Goal: Task Accomplishment & Management: Complete application form

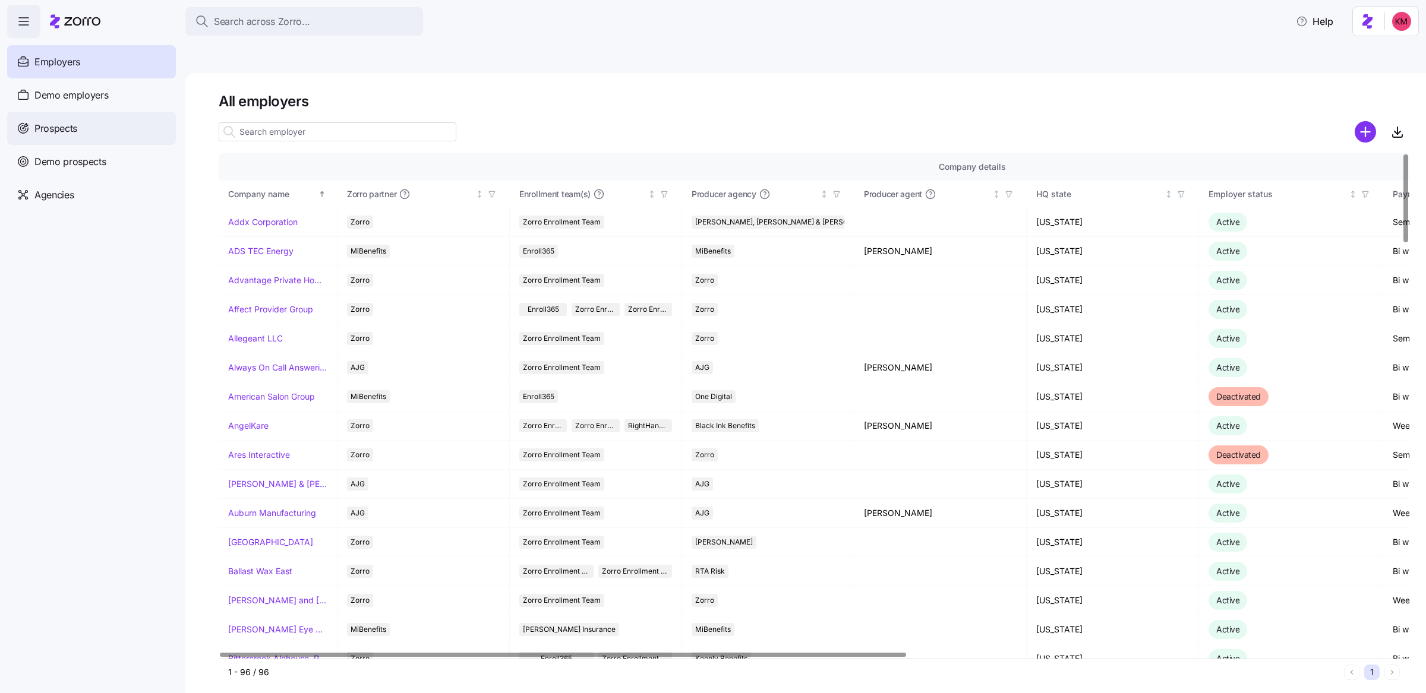
click at [108, 119] on div "Prospects" at bounding box center [91, 128] width 169 height 33
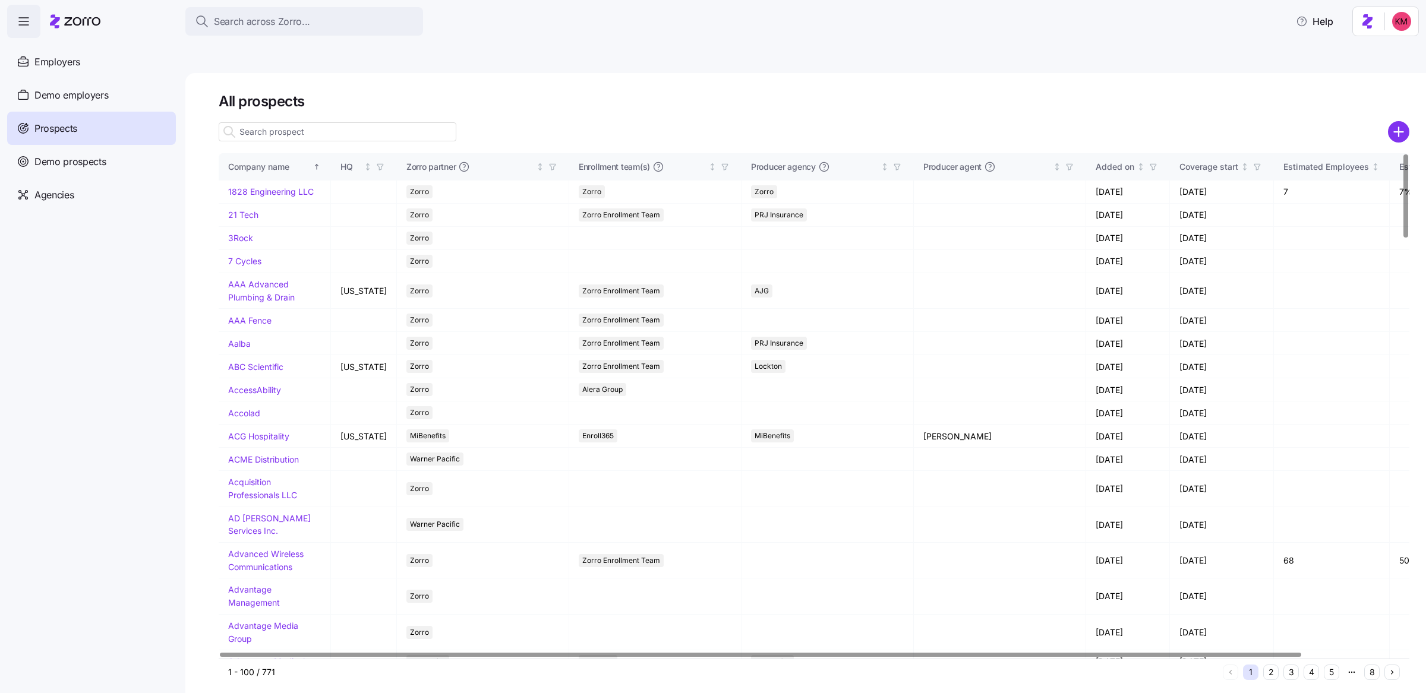
click at [274, 122] on input at bounding box center [338, 131] width 238 height 19
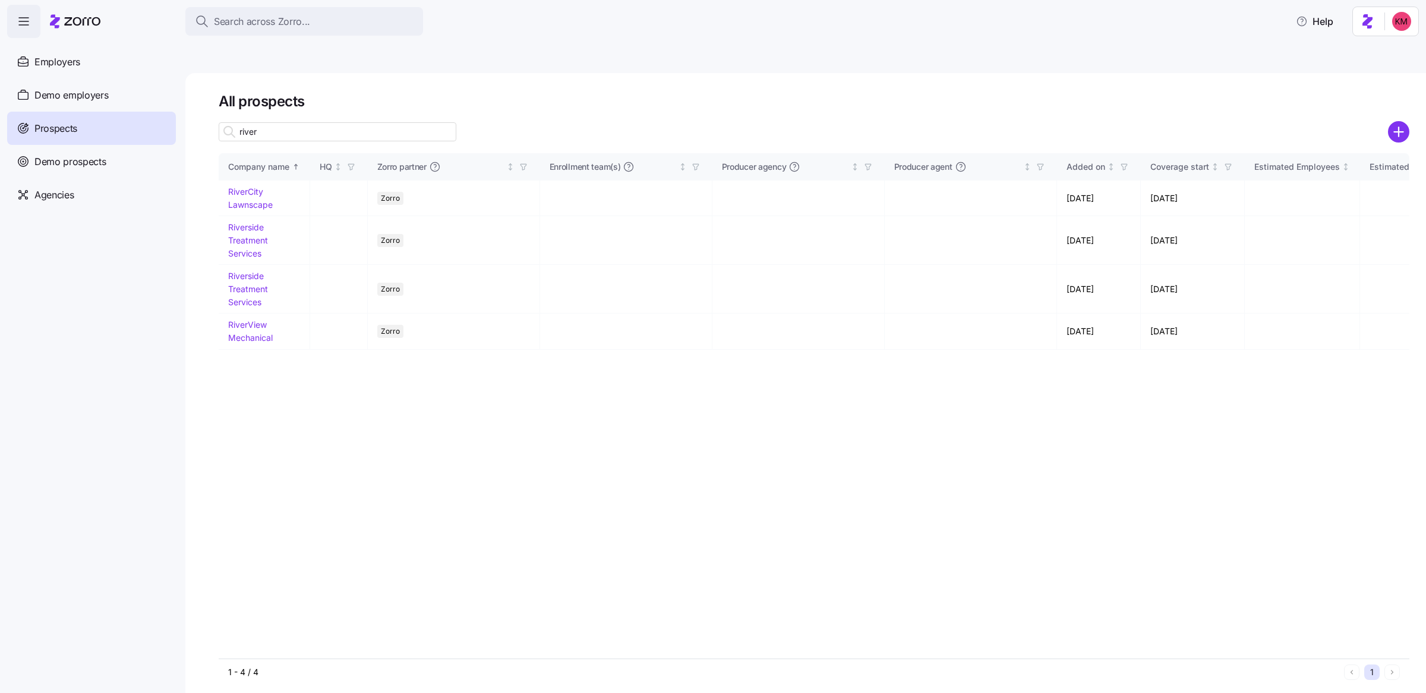
click at [311, 122] on input "river" at bounding box center [338, 131] width 238 height 19
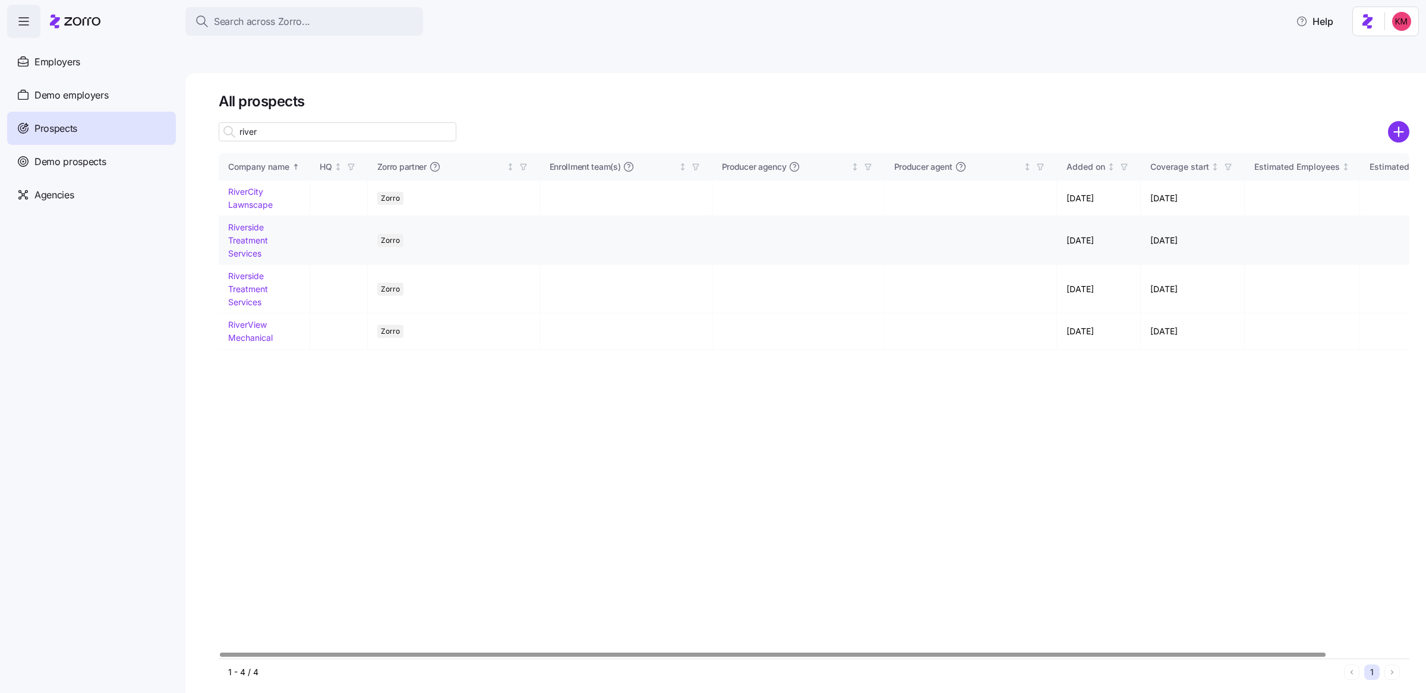
type input "river"
click at [249, 222] on link "Riverside Treatment Services" at bounding box center [248, 240] width 40 height 36
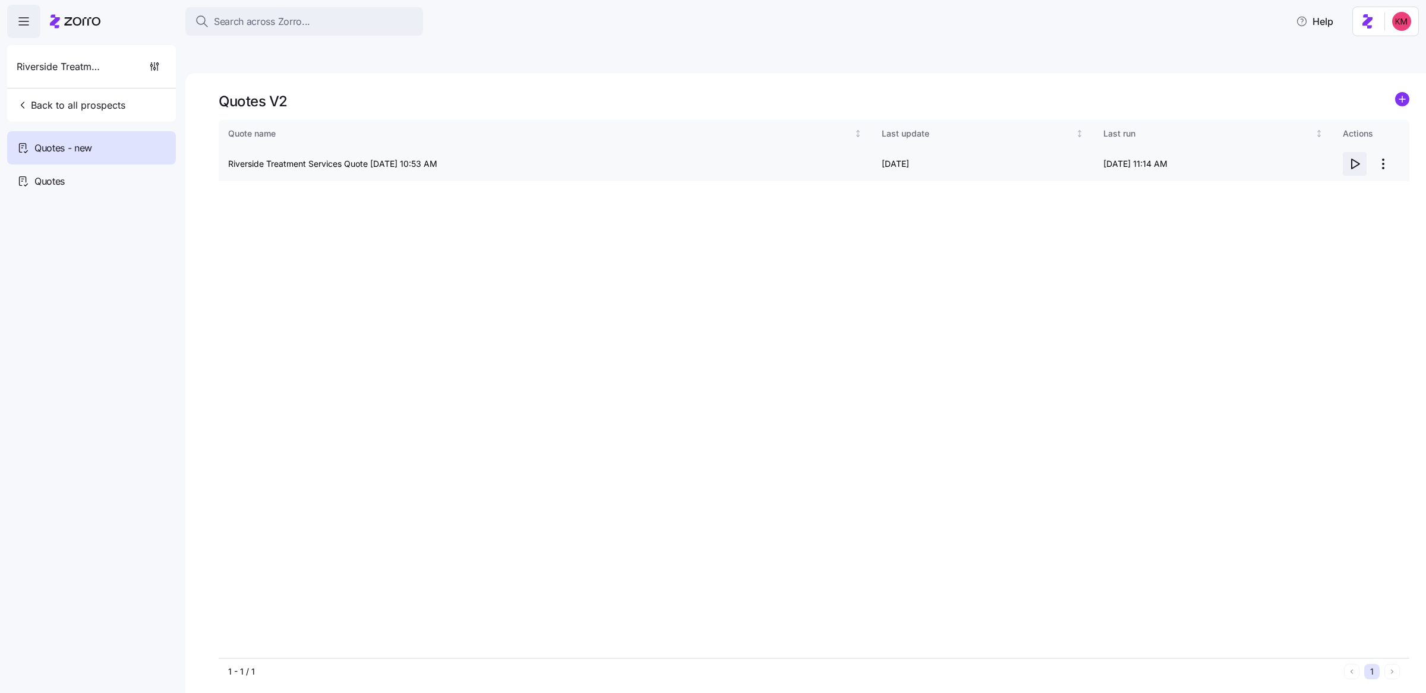
click at [1344, 153] on span "button" at bounding box center [1354, 164] width 23 height 23
click at [154, 67] on icon "button" at bounding box center [154, 64] width 0 height 5
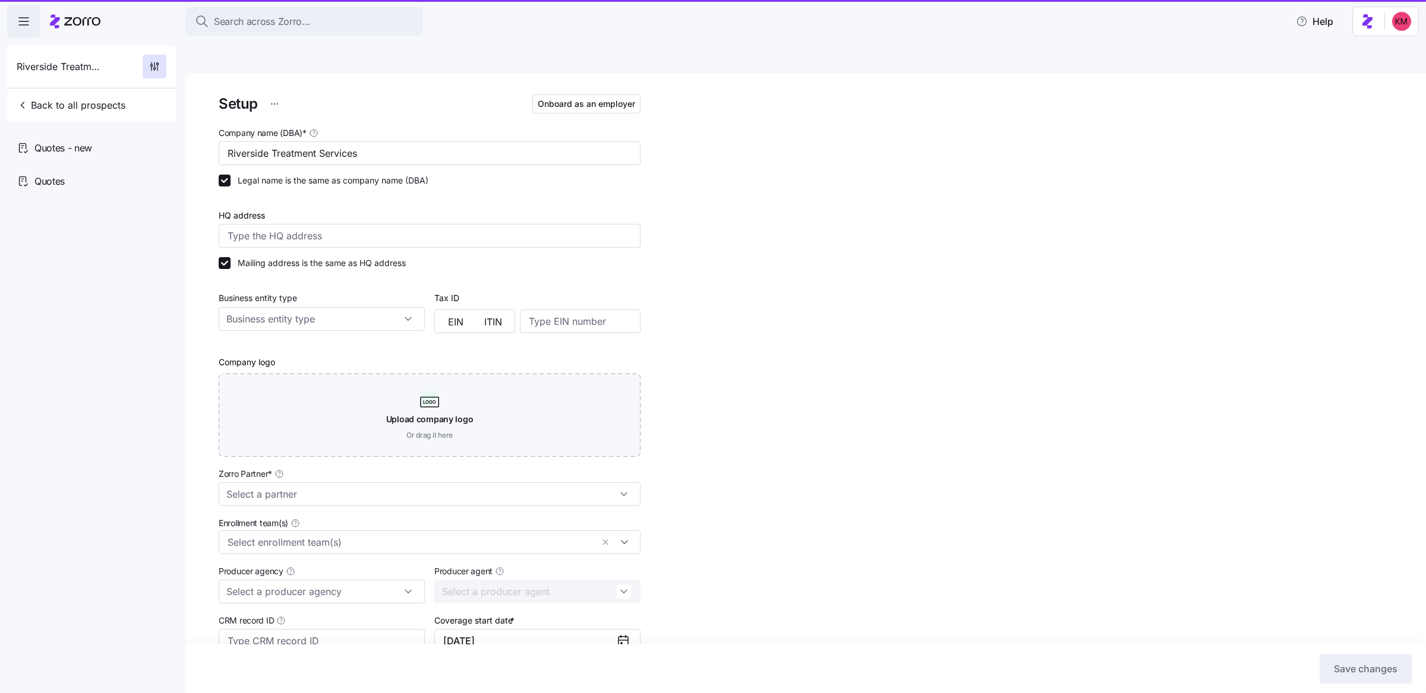
type input "Zorro"
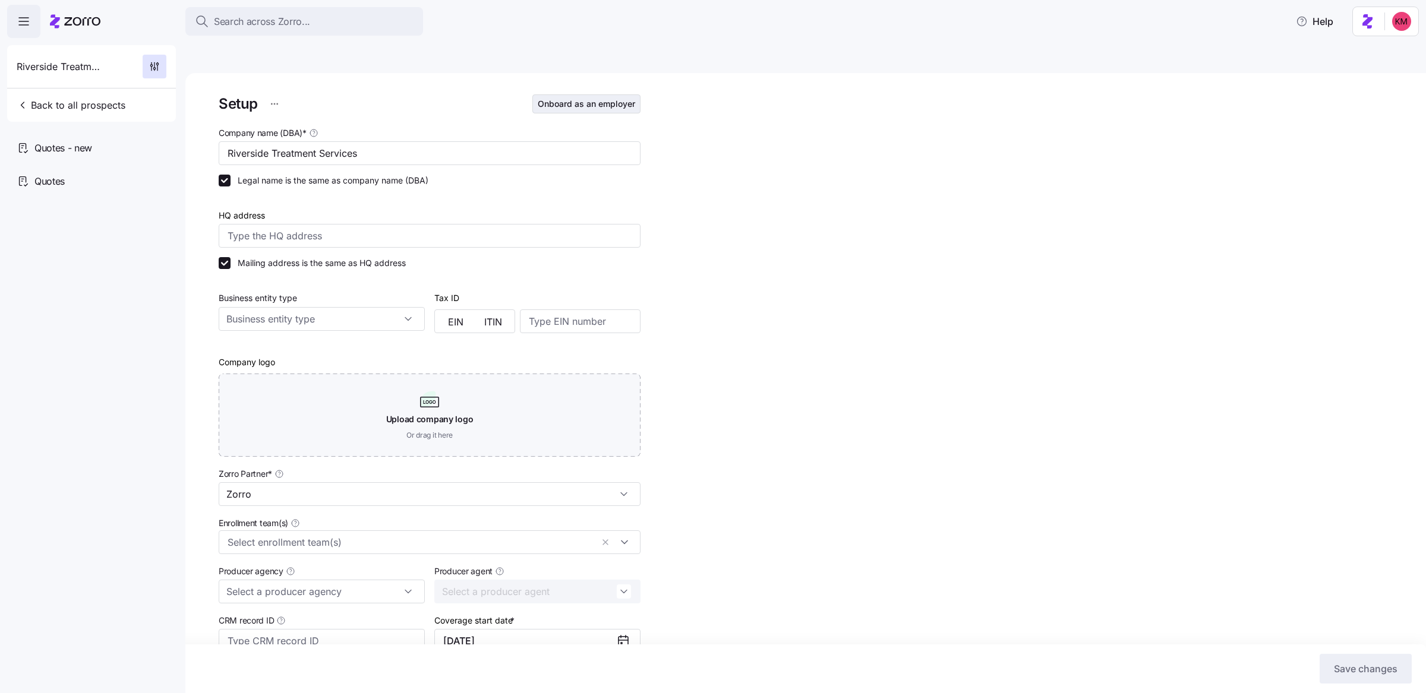
click at [576, 94] on button "Onboard as an employer" at bounding box center [586, 103] width 108 height 19
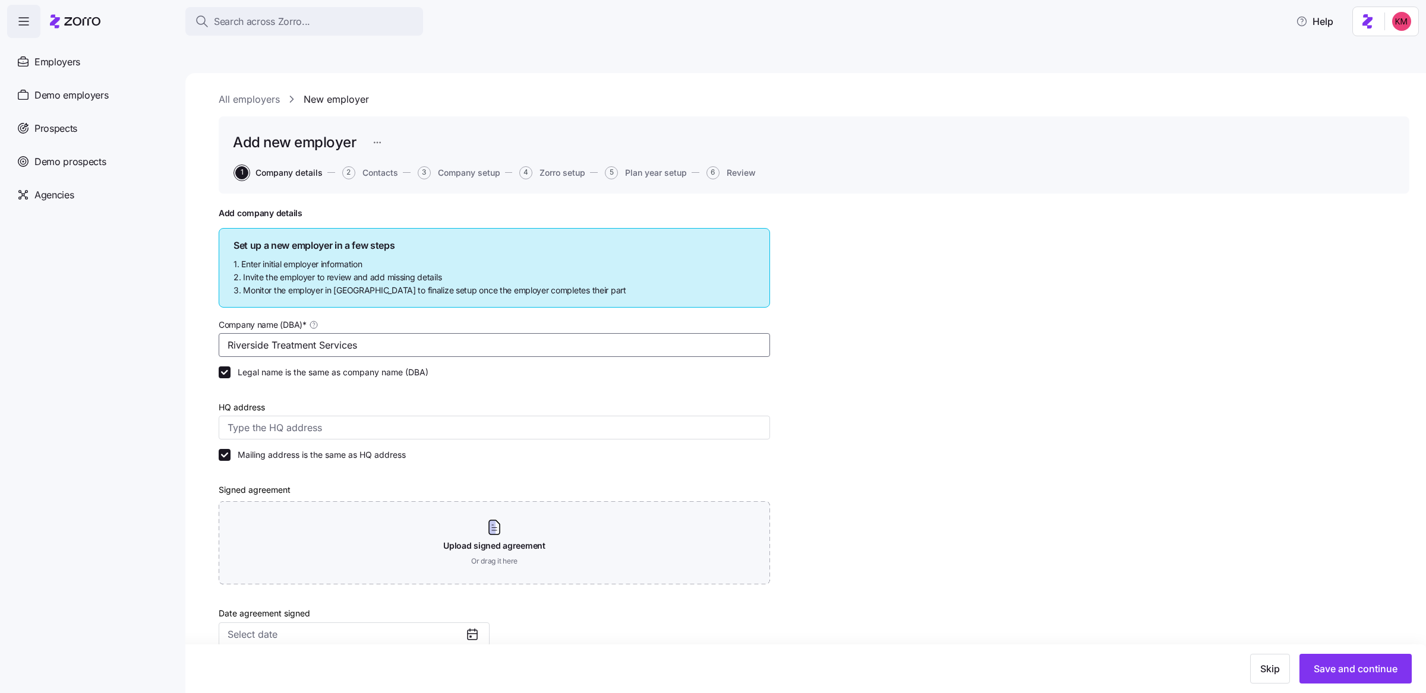
click at [376, 333] on input "Riverside Treatment Services" at bounding box center [494, 345] width 551 height 24
paste input ", LLC"
type input "Riverside Treatment Services"
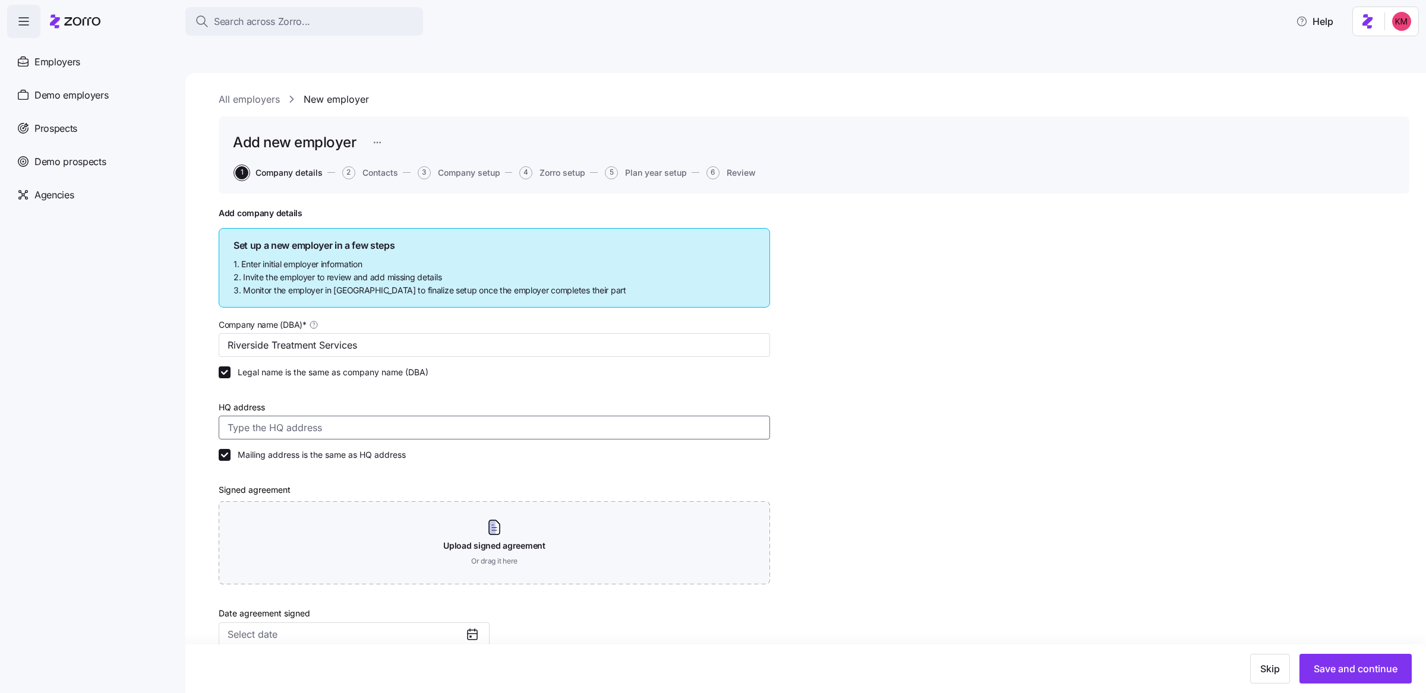
click at [352, 416] on input "HQ address" at bounding box center [494, 428] width 551 height 24
paste input "8359 Pulaski Hwy Rosedale, MD 21237"
type input "8359 Pulaski Hwy, Rosedale, MD 21237, USA"
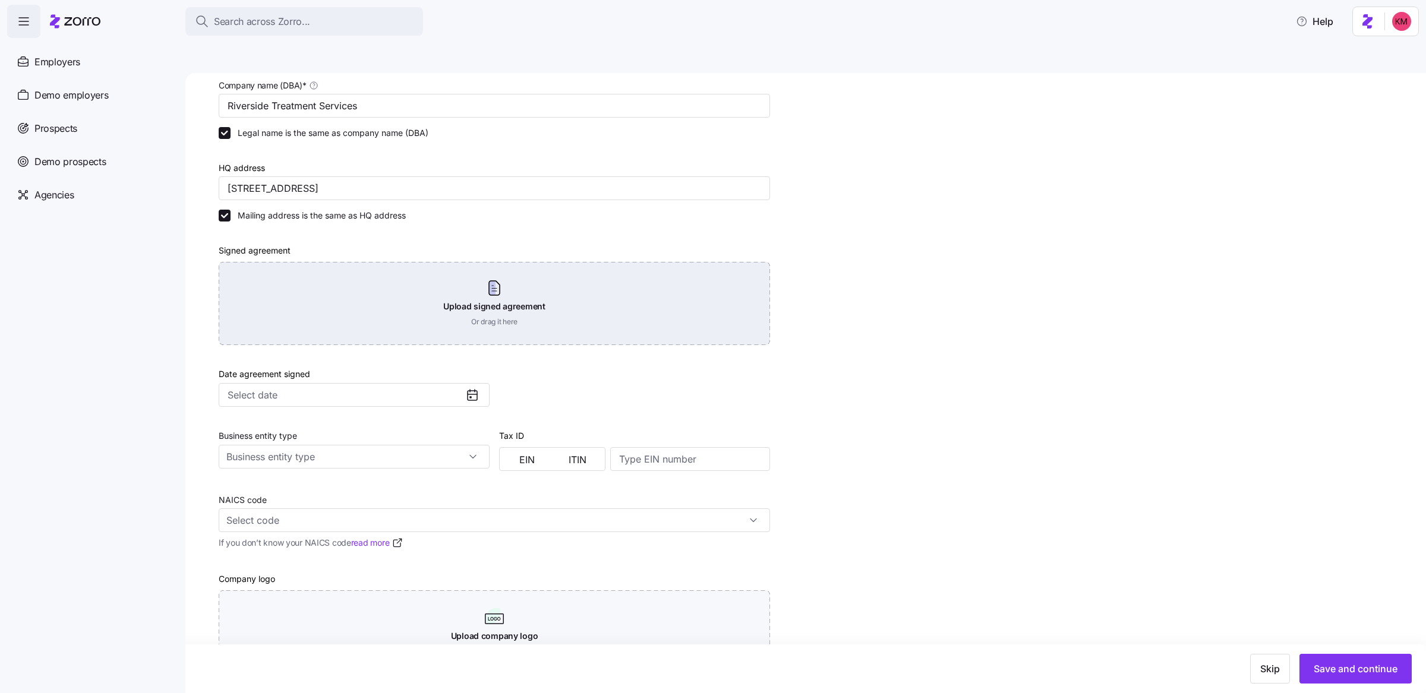
scroll to position [213, 0]
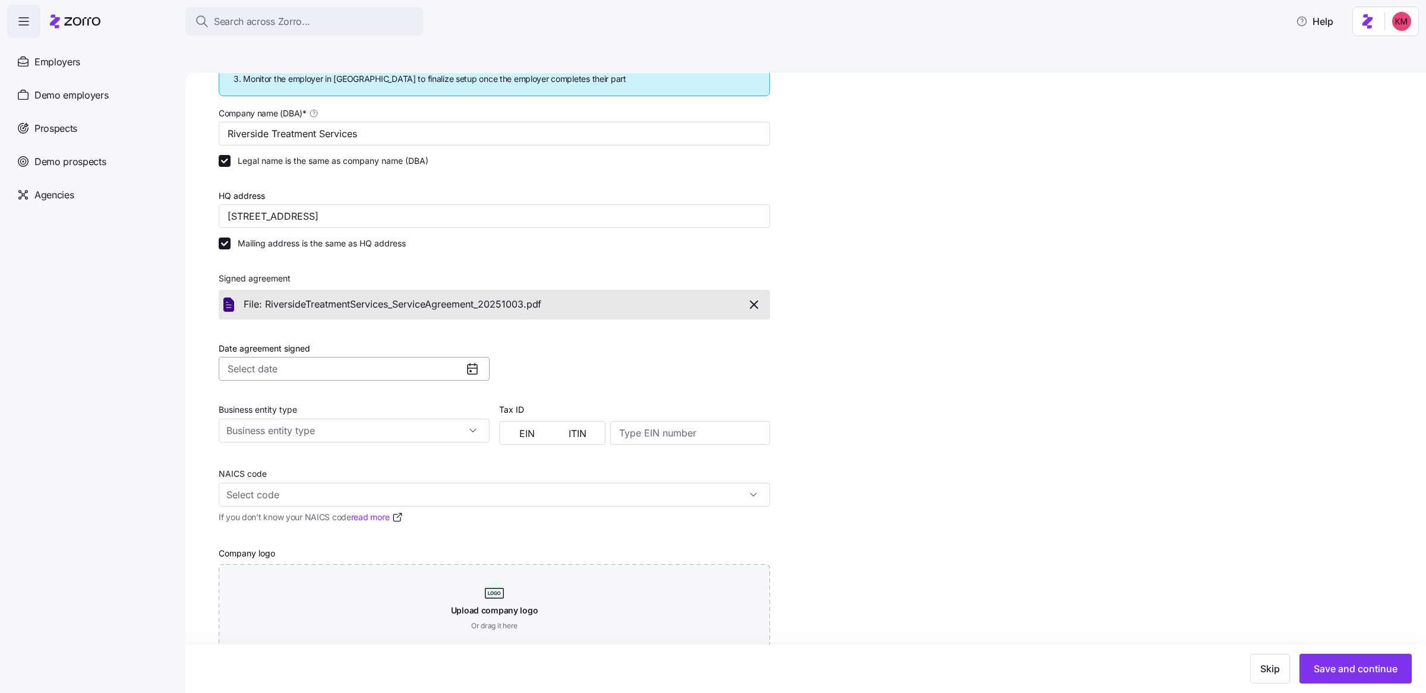
click at [464, 357] on input "Date agreement signed" at bounding box center [354, 369] width 271 height 24
click at [351, 430] on button "3" at bounding box center [343, 426] width 25 height 25
type input "October 3, 2025"
click at [1310, 671] on button "Save and continue" at bounding box center [1355, 669] width 112 height 30
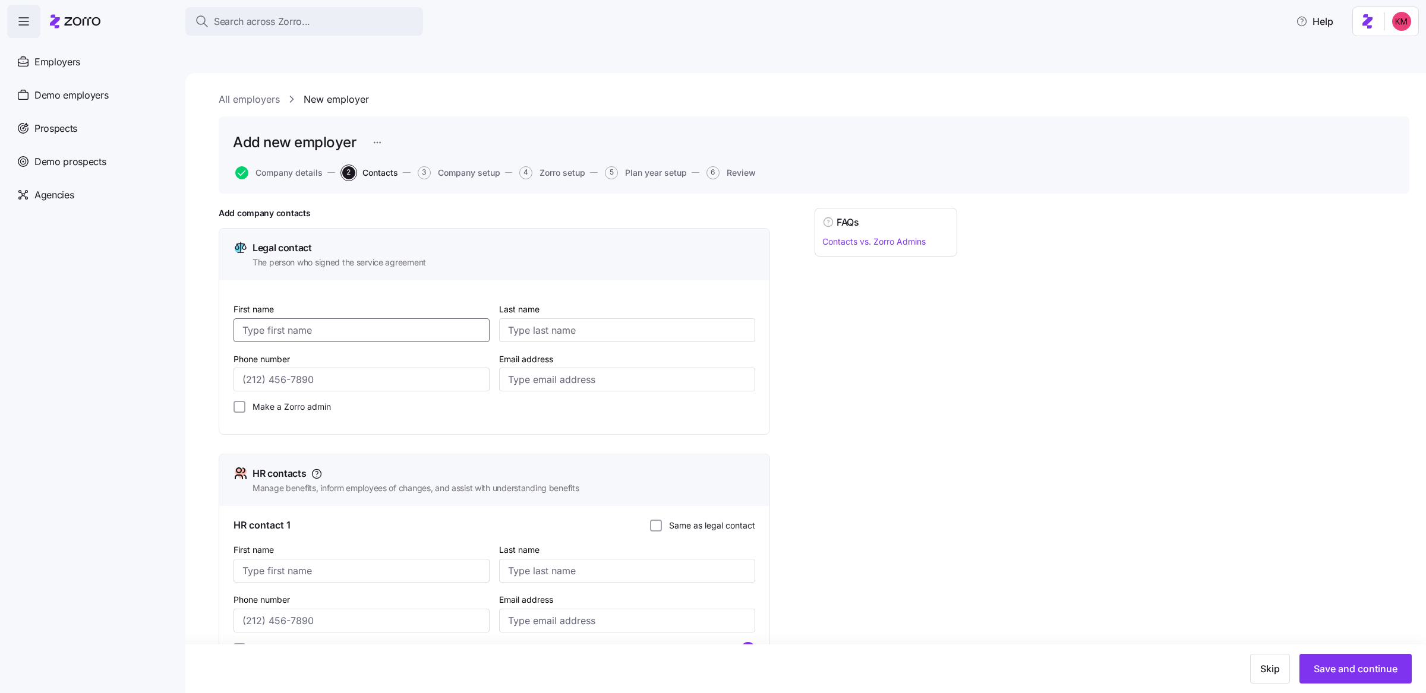
click at [325, 318] on input "First name" at bounding box center [361, 330] width 256 height 24
paste input "Michael Oliver"
drag, startPoint x: 280, startPoint y: 302, endPoint x: 400, endPoint y: 299, distance: 120.6
click at [388, 318] on input "Michael Oliver" at bounding box center [361, 330] width 256 height 24
type input "Michael"
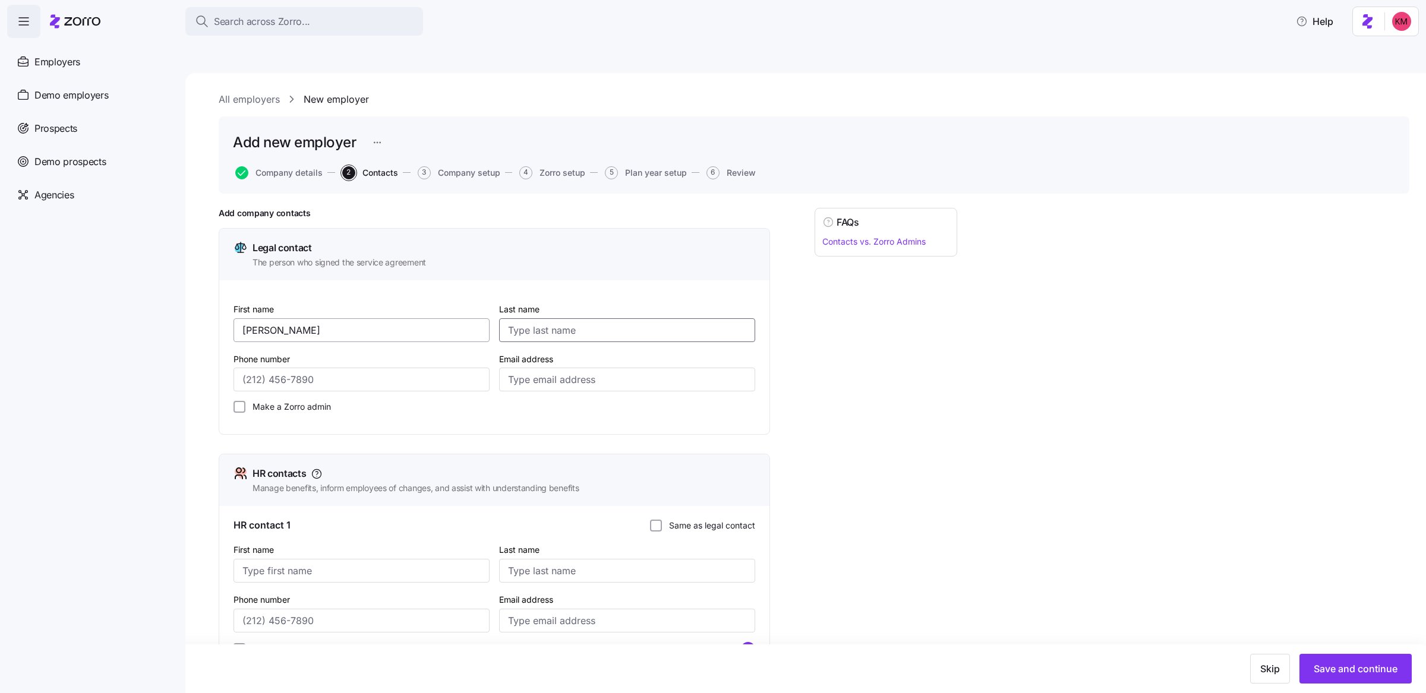
paste input "Oliver"
type input "Oliver"
click at [541, 368] on input "Email address" at bounding box center [627, 380] width 256 height 24
paste input "Moliver416@yahoo.com"
type input "Moliver416@yahoo.com"
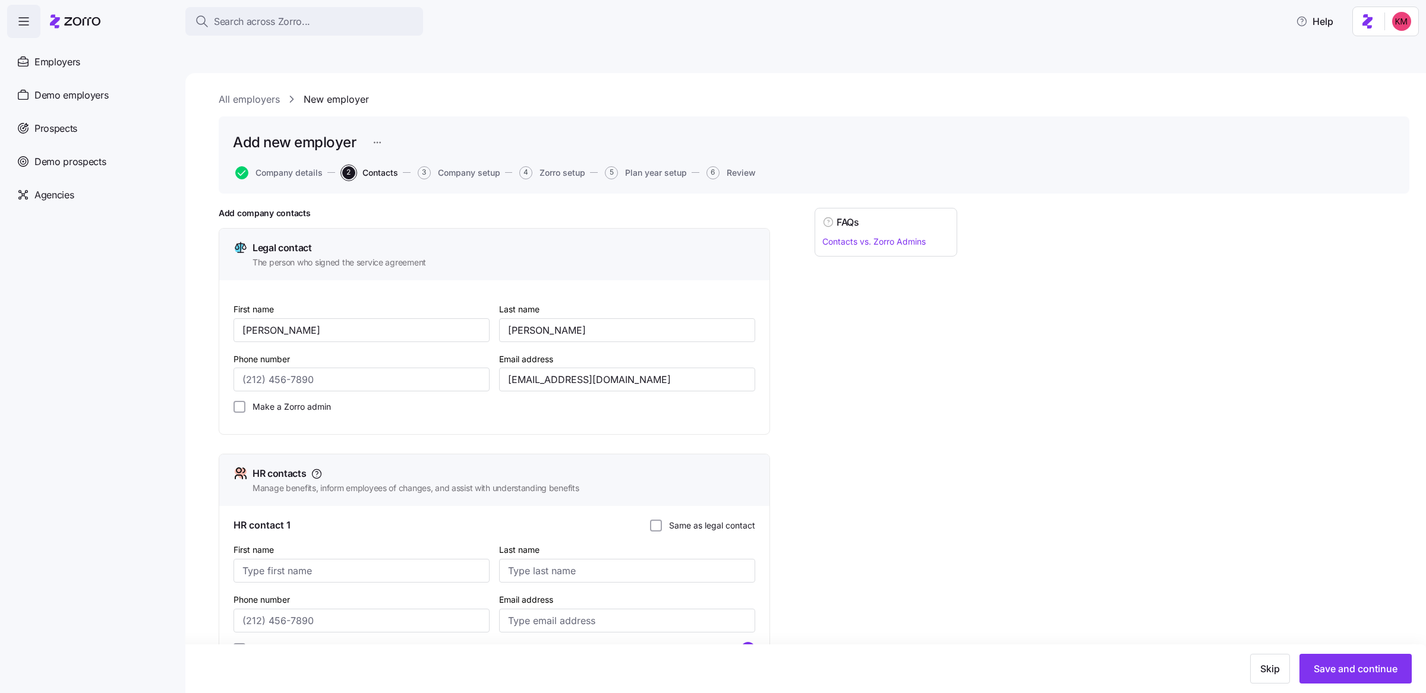
click at [329, 401] on label "Make a Zorro admin" at bounding box center [288, 407] width 86 height 12
click at [245, 401] on input "Make a Zorro admin" at bounding box center [239, 407] width 12 height 12
checkbox input "true"
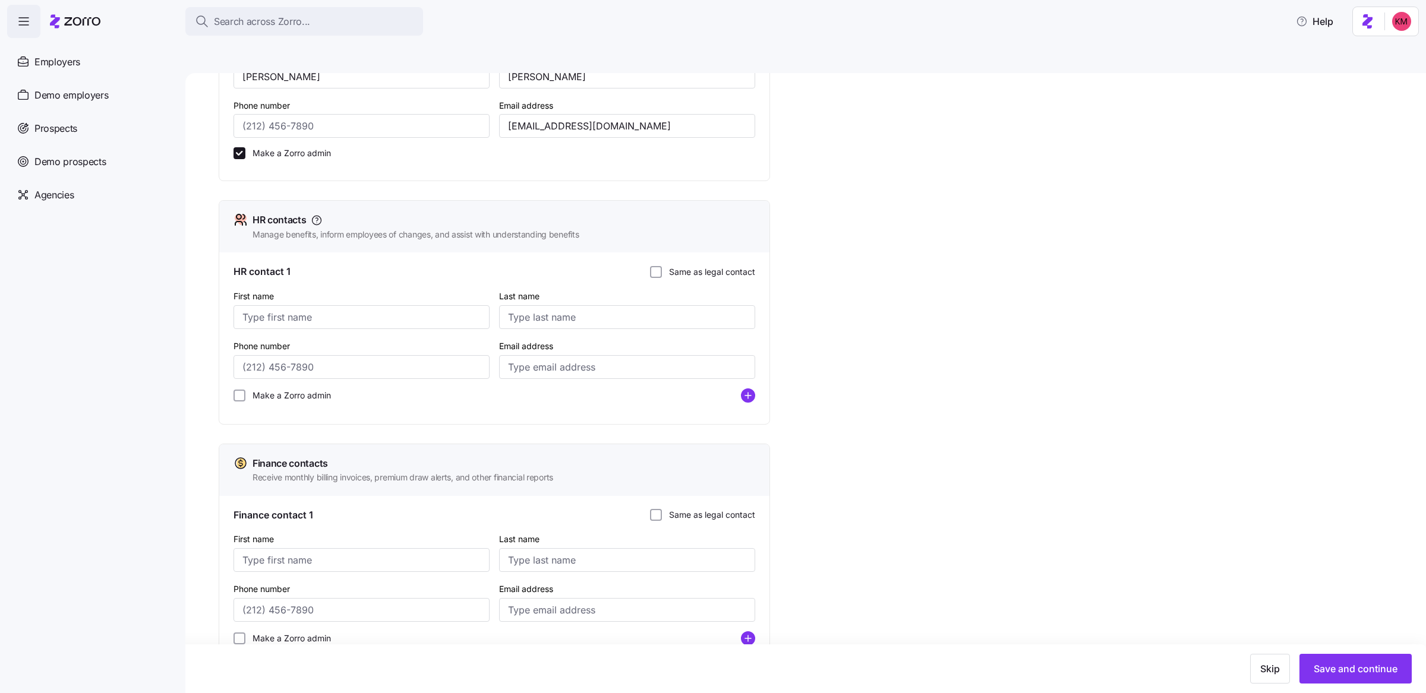
scroll to position [254, 0]
click at [652, 264] on div "HR contact 1 Same as legal contact" at bounding box center [494, 271] width 522 height 15
click at [655, 266] on input "Same as legal contact" at bounding box center [656, 272] width 12 height 12
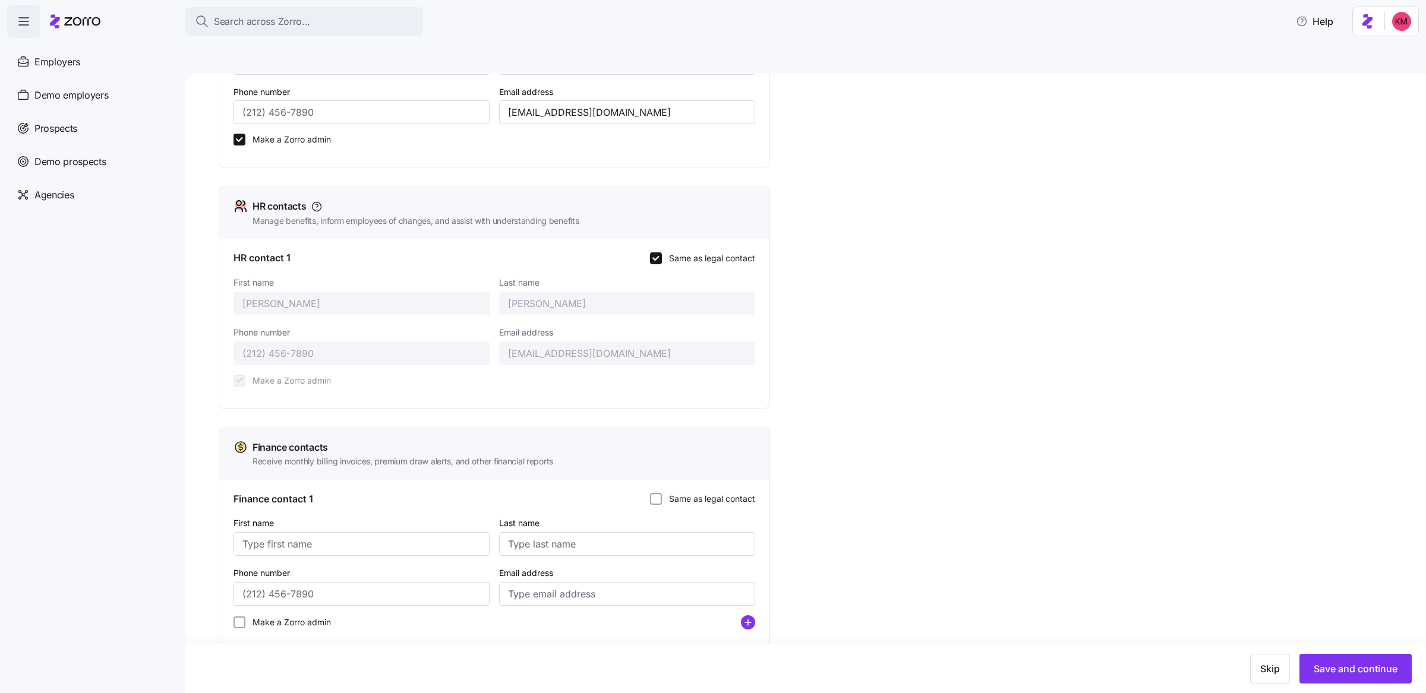
scroll to position [273, 0]
click at [659, 489] on input "Same as legal contact" at bounding box center [656, 495] width 12 height 12
click at [1309, 557] on div "Add company contacts Legal contact The person who signed the service agreement …" at bounding box center [814, 323] width 1190 height 768
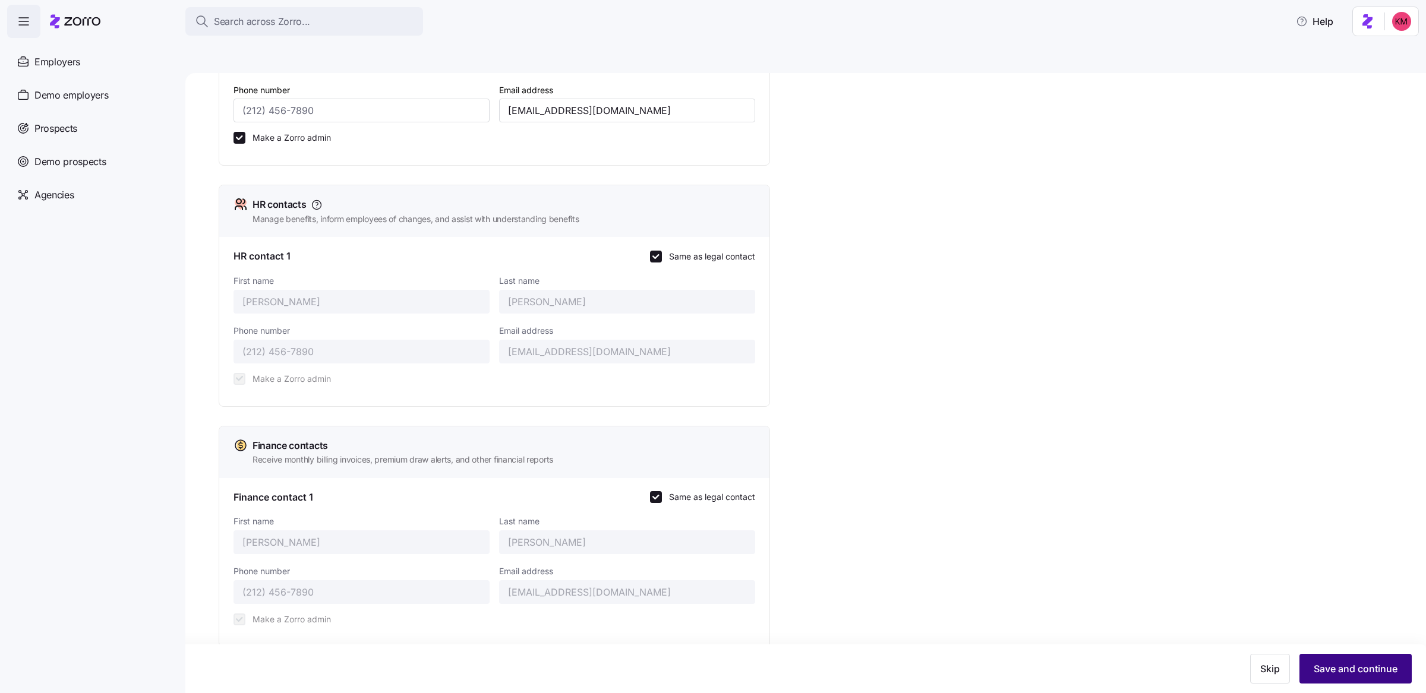
click at [1328, 665] on span "Save and continue" at bounding box center [1355, 669] width 84 height 14
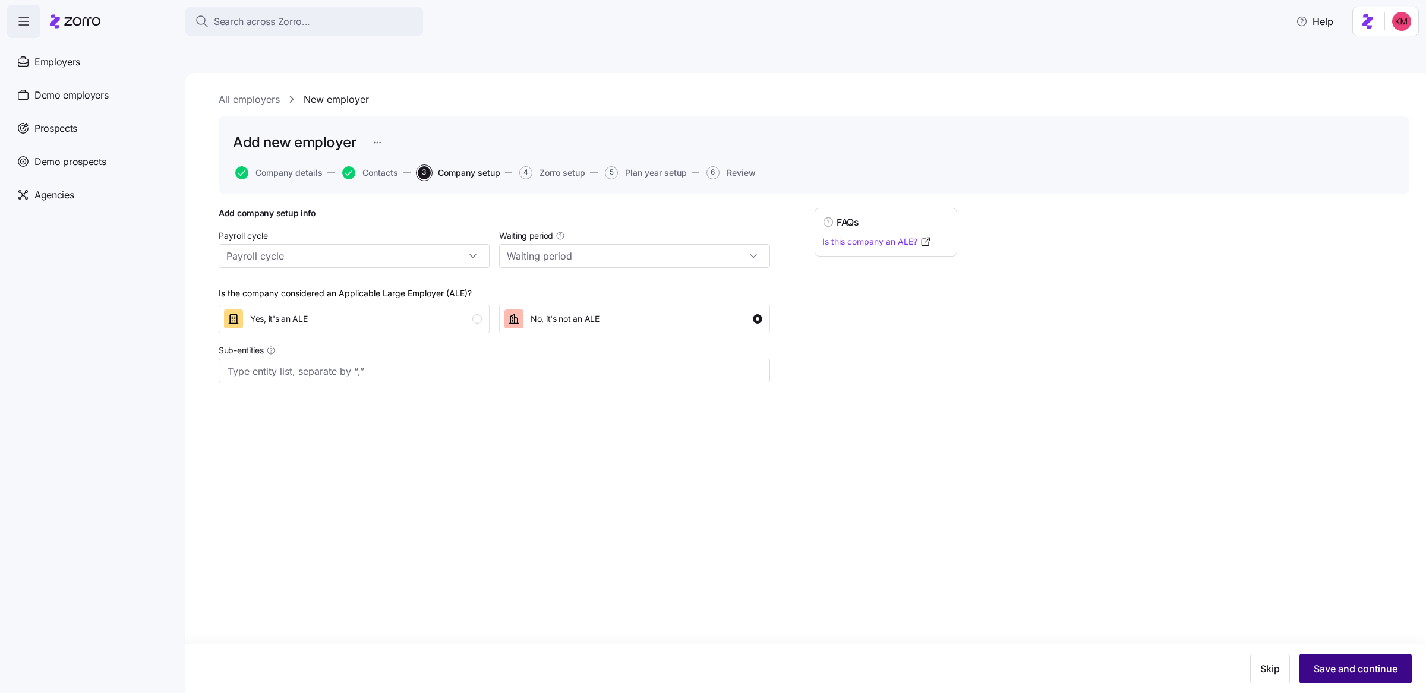
click at [1338, 676] on span "Save and continue" at bounding box center [1355, 669] width 84 height 14
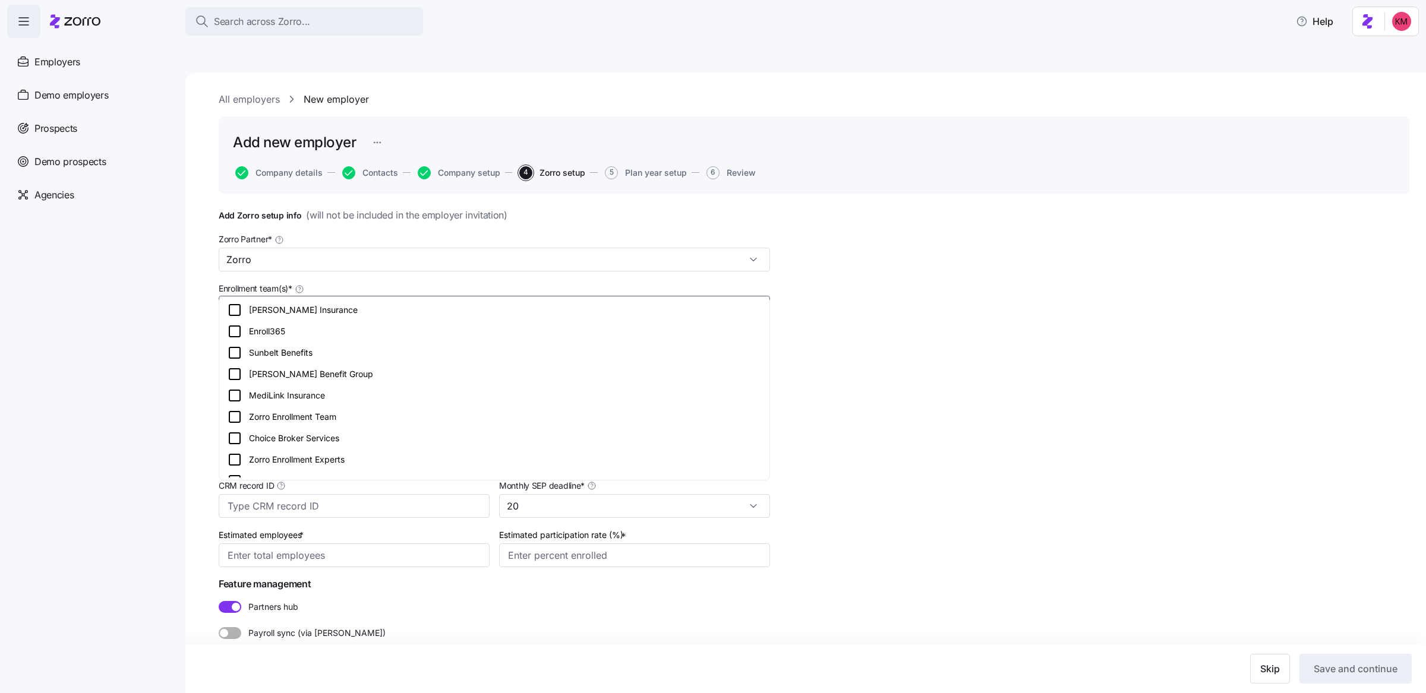
click at [611, 296] on div at bounding box center [494, 308] width 551 height 24
click at [235, 416] on icon at bounding box center [235, 417] width 14 height 14
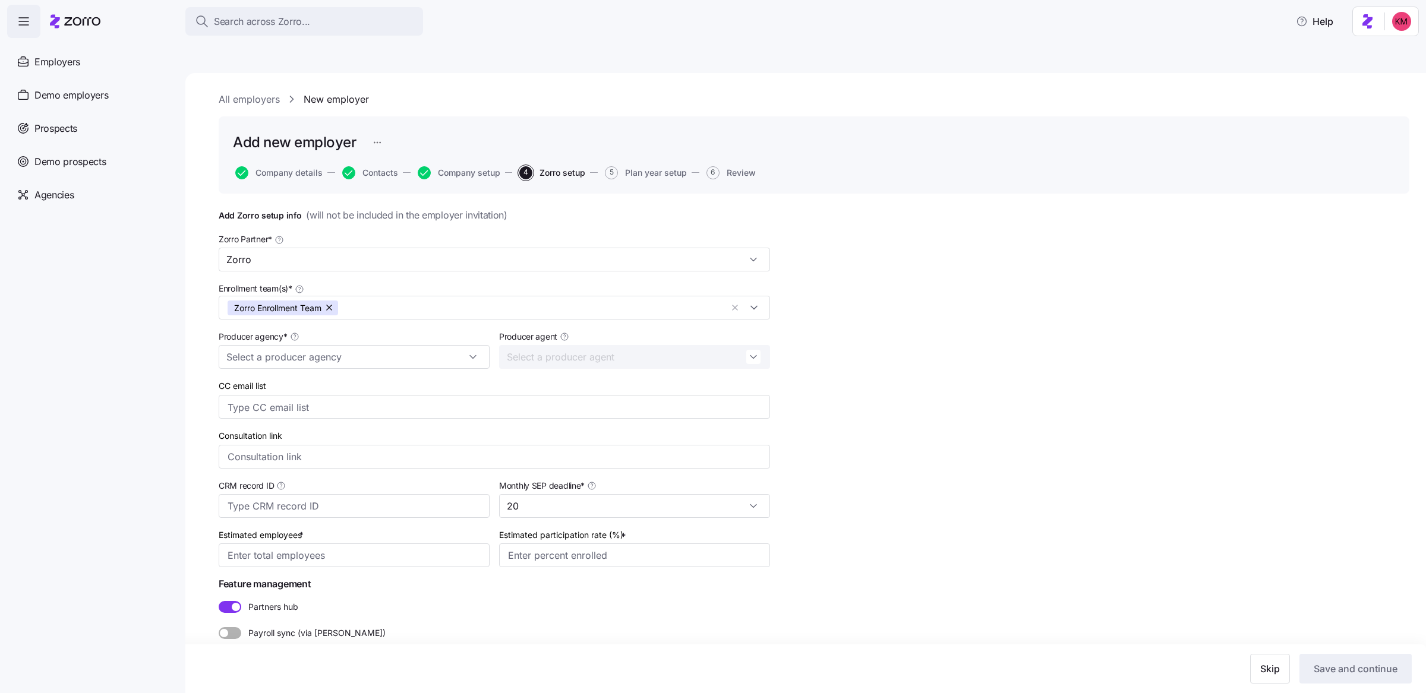
click at [138, 412] on nav "Enrollments Employers Demo employers Prospects Demo prospects Agencies" at bounding box center [92, 365] width 185 height 655
click at [315, 345] on input "Producer agency *" at bounding box center [354, 357] width 271 height 24
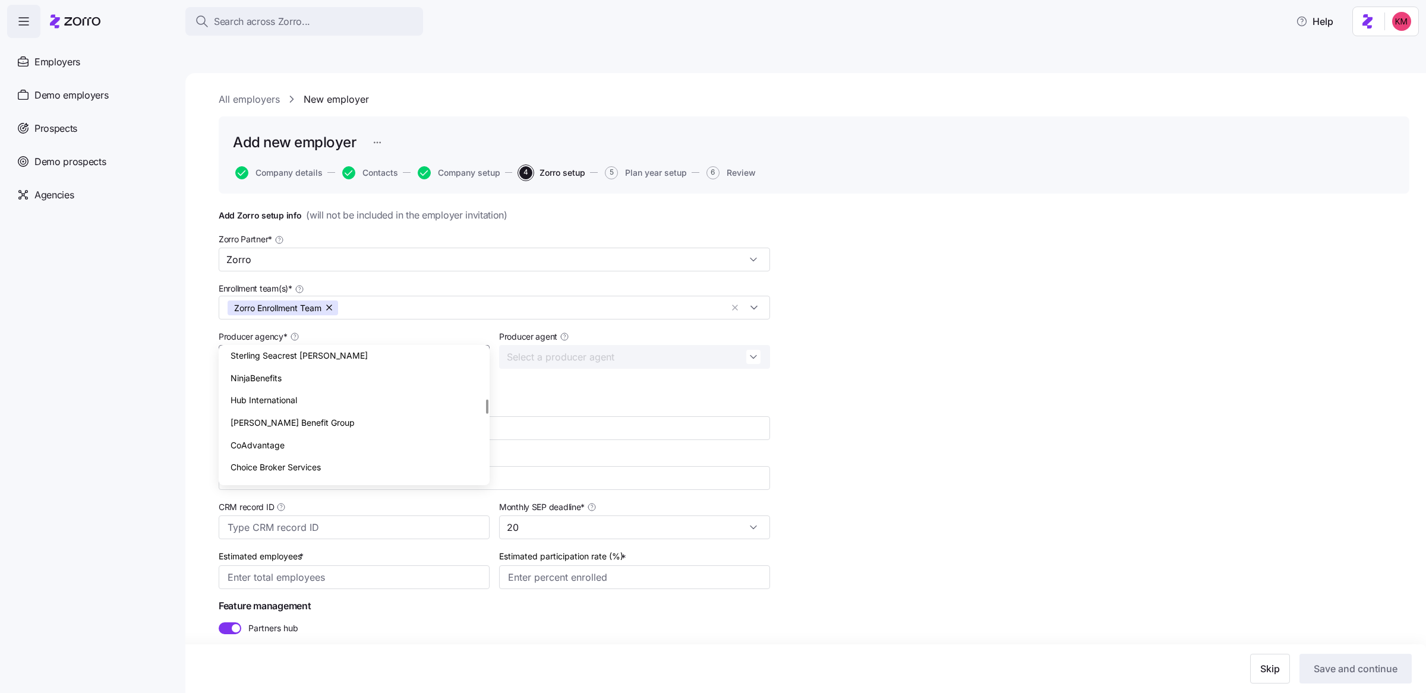
scroll to position [468, 0]
click at [342, 390] on div "Hub International" at bounding box center [353, 386] width 261 height 23
type input "Hub International"
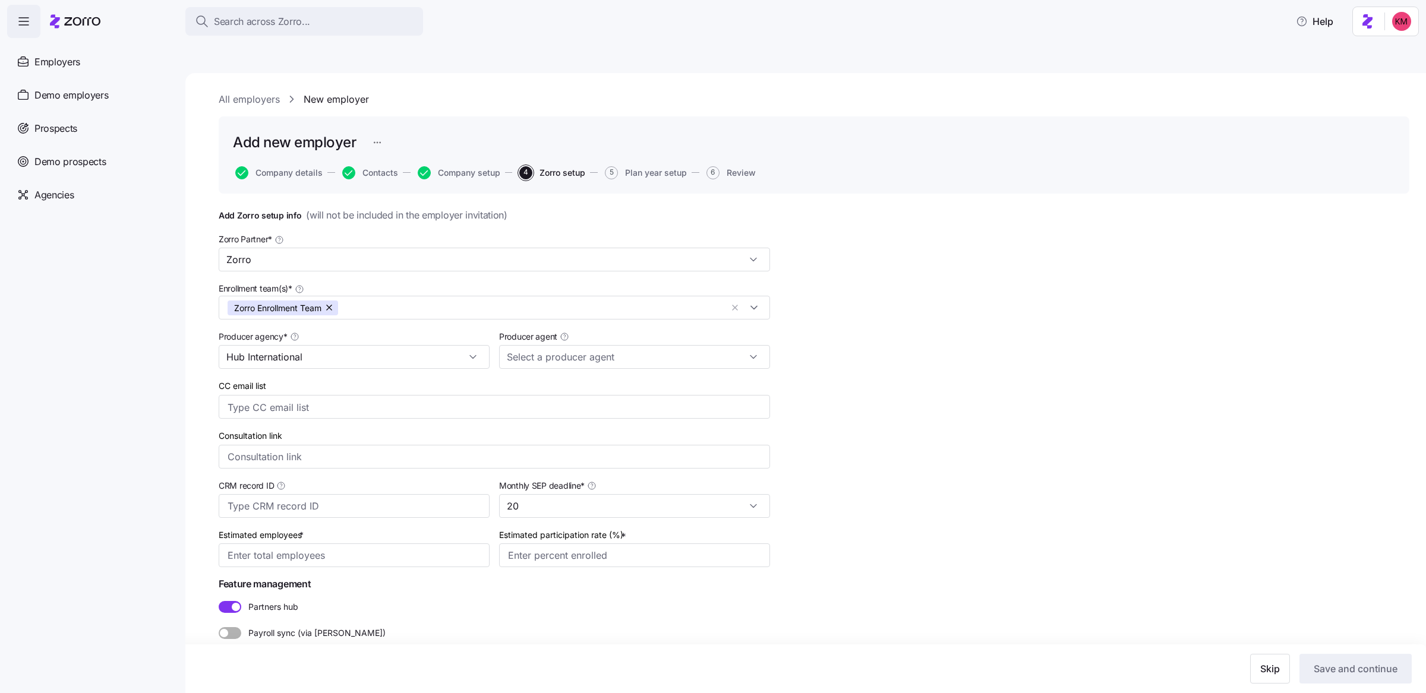
click at [374, 542] on div "Add Zorro setup info ( will not be included in the employer invitation ) Zorro …" at bounding box center [494, 423] width 551 height 431
click at [369, 544] on input "Estimated employees *" at bounding box center [354, 556] width 271 height 24
click at [336, 544] on input "Estimated employees *" at bounding box center [354, 556] width 271 height 24
type input "33"
click at [585, 544] on input "Estimated participation rate (%) *" at bounding box center [634, 556] width 271 height 24
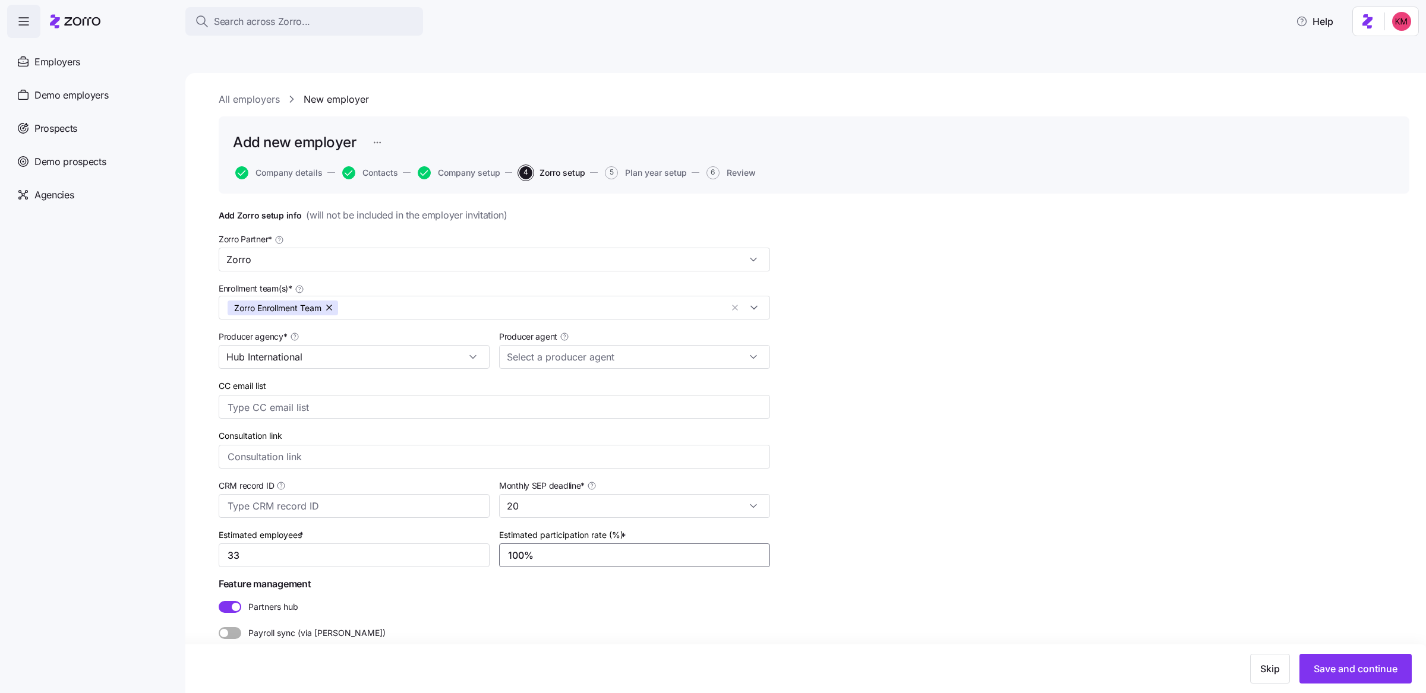
type input "100%"
click at [1375, 662] on span "Save and continue" at bounding box center [1355, 669] width 84 height 14
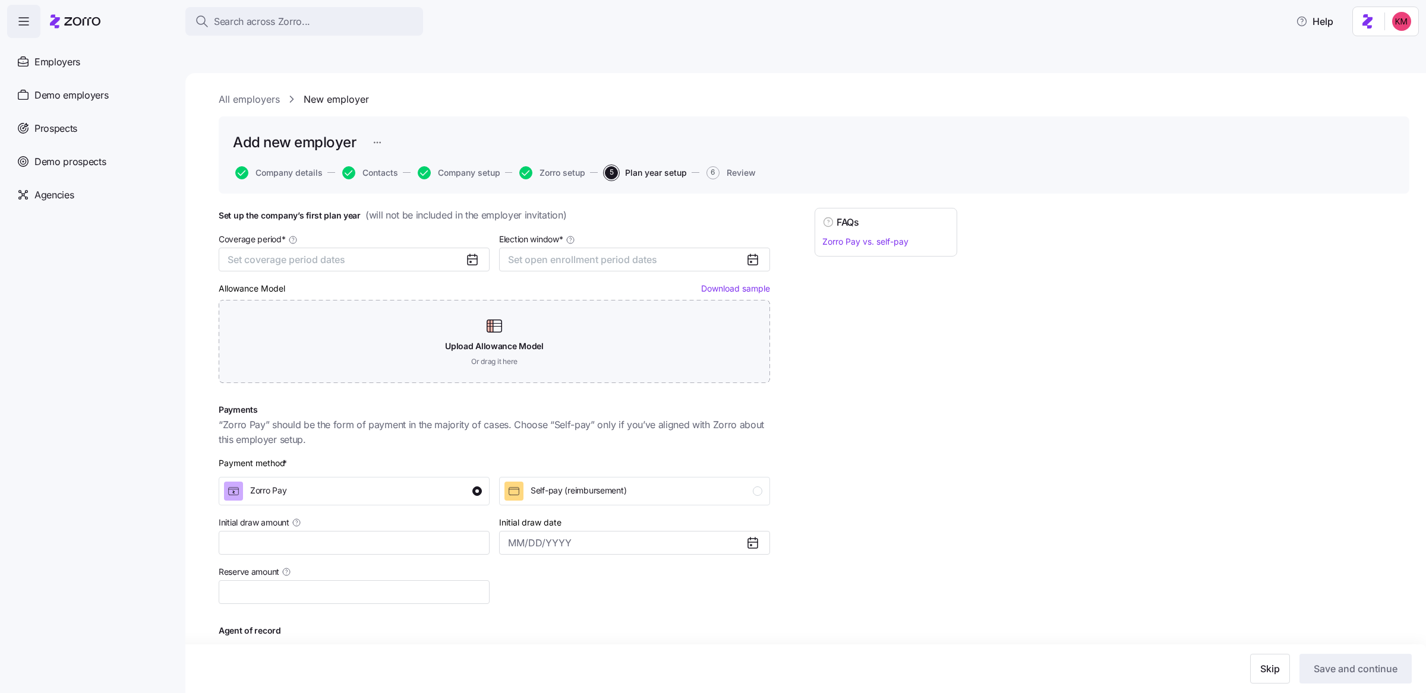
click at [472, 252] on icon at bounding box center [472, 259] width 14 height 14
click at [455, 248] on button "Set coverage period dates" at bounding box center [354, 260] width 271 height 24
click at [393, 267] on icon "button" at bounding box center [395, 268] width 11 height 11
click at [260, 302] on button "Jan" at bounding box center [258, 298] width 59 height 25
click at [661, 246] on div "Election window * Set open enrollment period dates" at bounding box center [634, 251] width 280 height 49
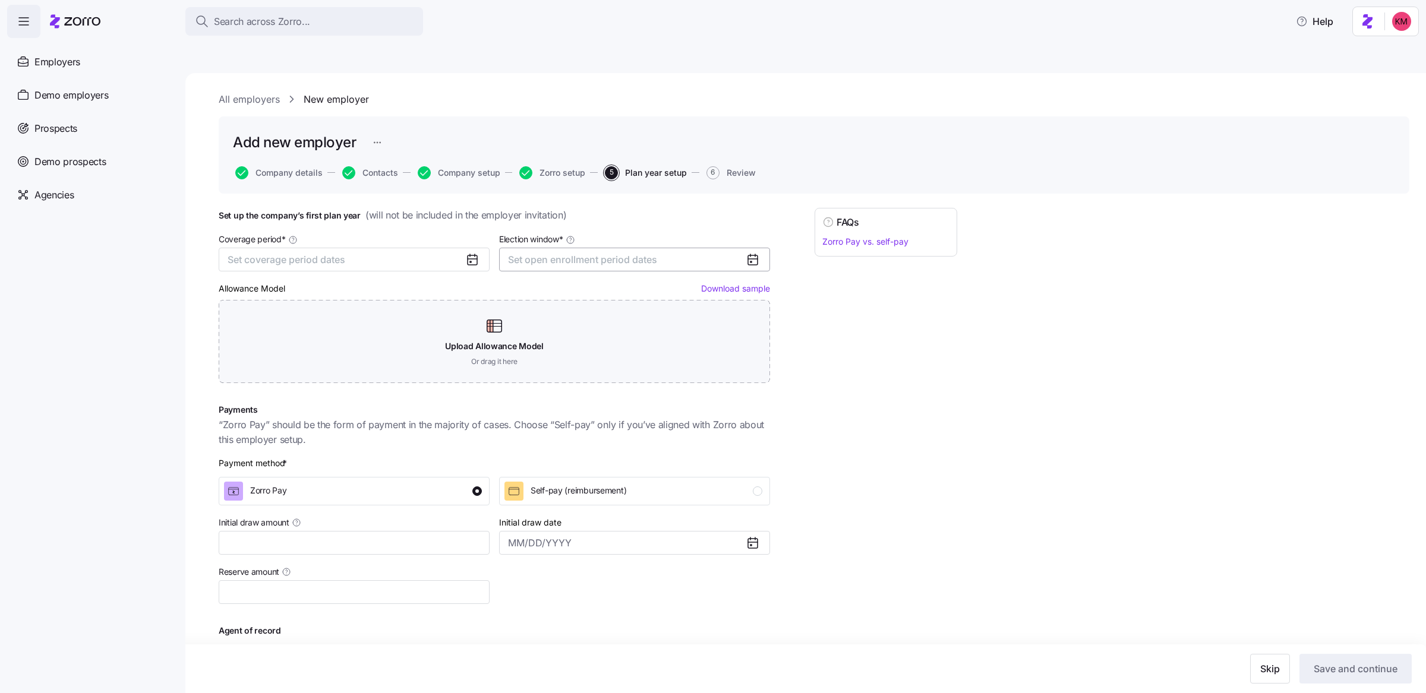
click at [662, 248] on button "Set open enrollment period dates" at bounding box center [634, 260] width 271 height 24
click at [463, 248] on button "Set coverage period dates" at bounding box center [354, 260] width 271 height 24
click at [399, 269] on icon "button" at bounding box center [395, 268] width 11 height 11
click at [265, 305] on button "Jan" at bounding box center [258, 298] width 59 height 25
click at [379, 369] on button "Dec" at bounding box center [377, 374] width 59 height 25
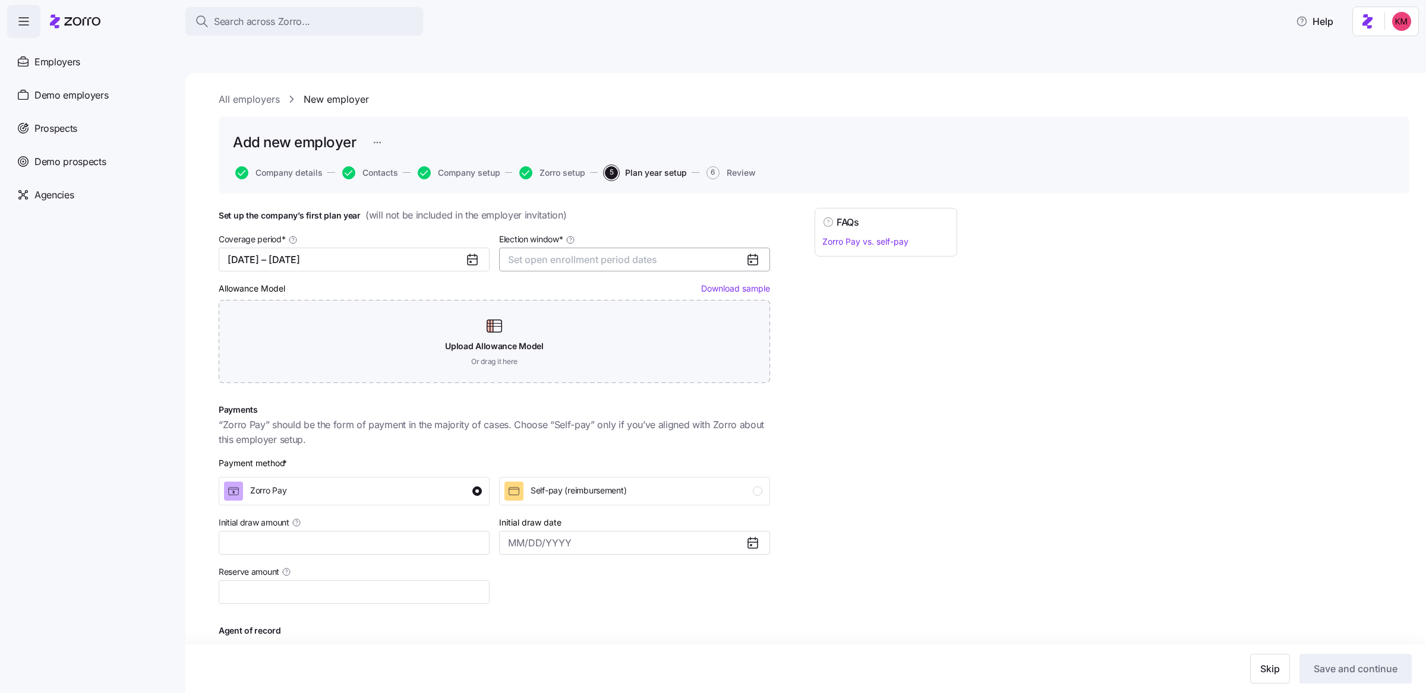
click at [726, 248] on button "Set open enrollment period dates" at bounding box center [634, 260] width 271 height 24
click at [670, 264] on icon "button" at bounding box center [675, 268] width 11 height 11
click at [544, 369] on button "11" at bounding box center [547, 369] width 25 height 25
click at [646, 394] on button "22" at bounding box center [649, 395] width 25 height 25
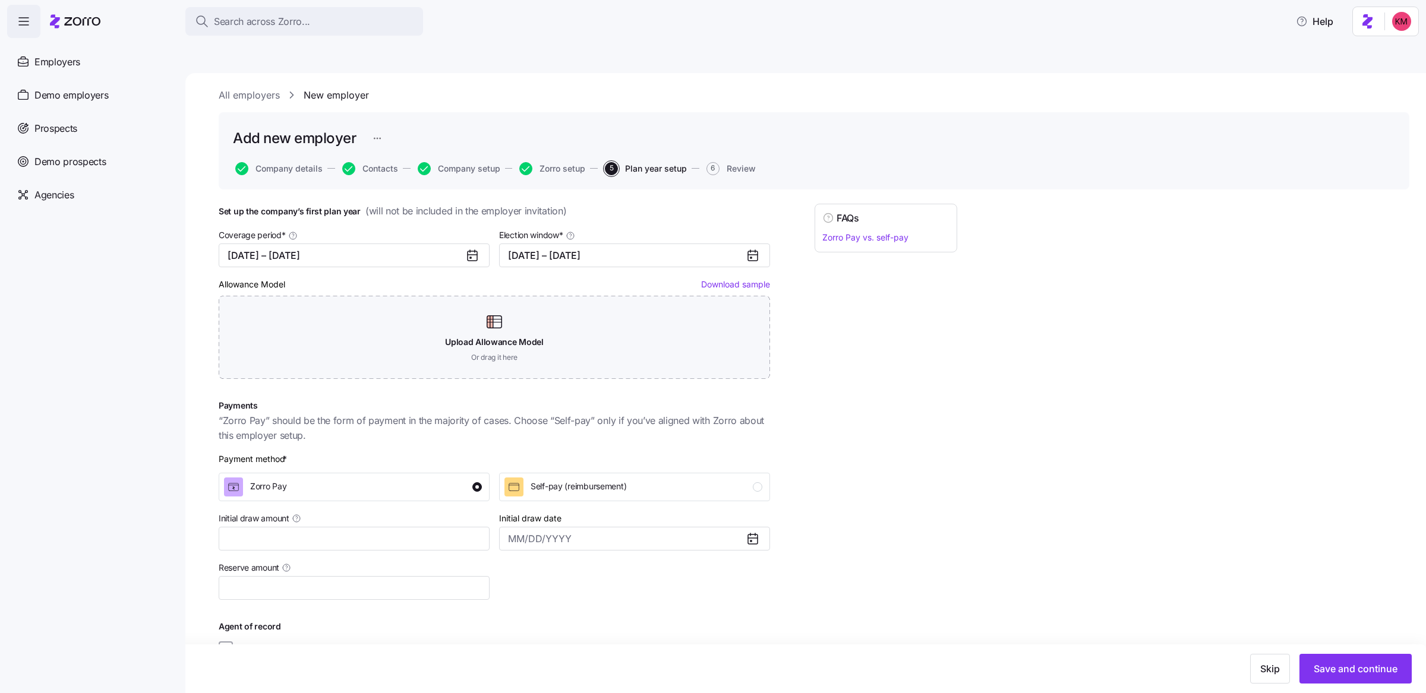
scroll to position [12, 0]
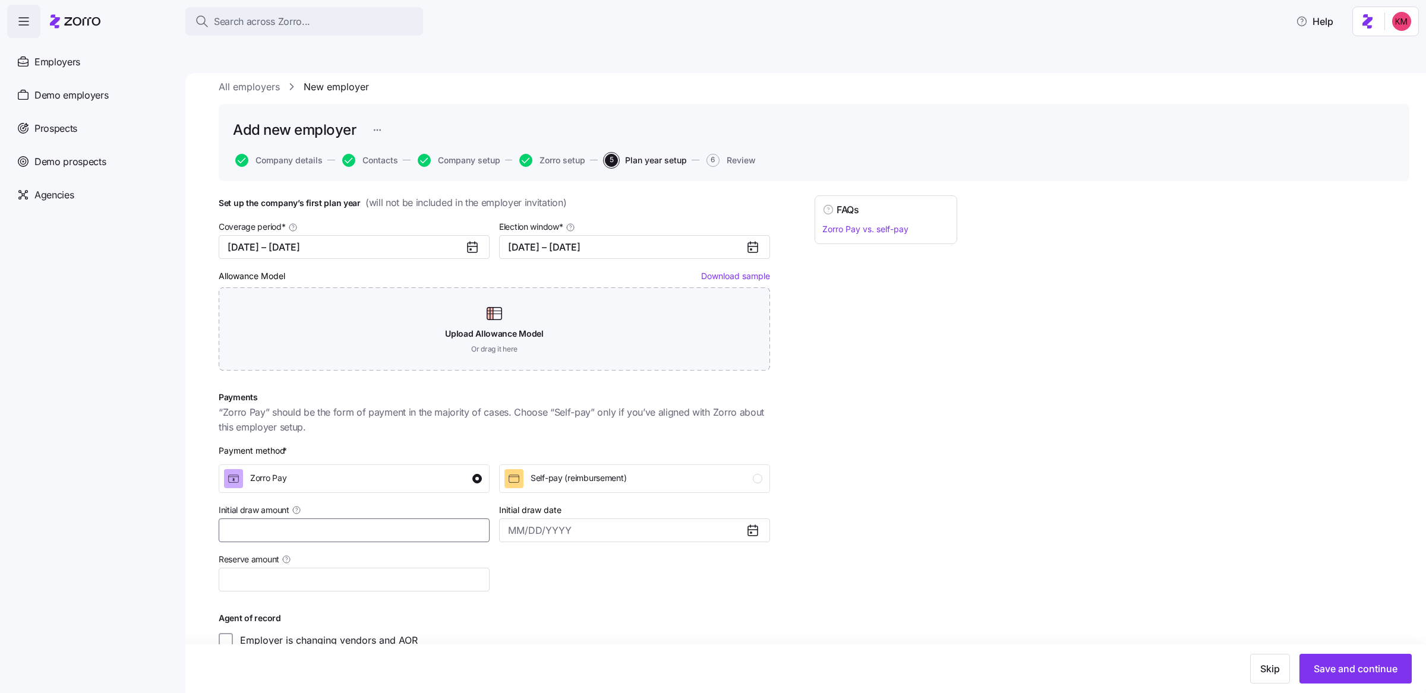
click at [363, 519] on input "Initial draw amount" at bounding box center [354, 531] width 271 height 24
click at [295, 519] on input "Initial draw amount" at bounding box center [354, 531] width 271 height 24
type input "$30,000"
click at [756, 523] on icon at bounding box center [753, 530] width 14 height 14
drag, startPoint x: 747, startPoint y: 507, endPoint x: 718, endPoint y: 506, distance: 29.1
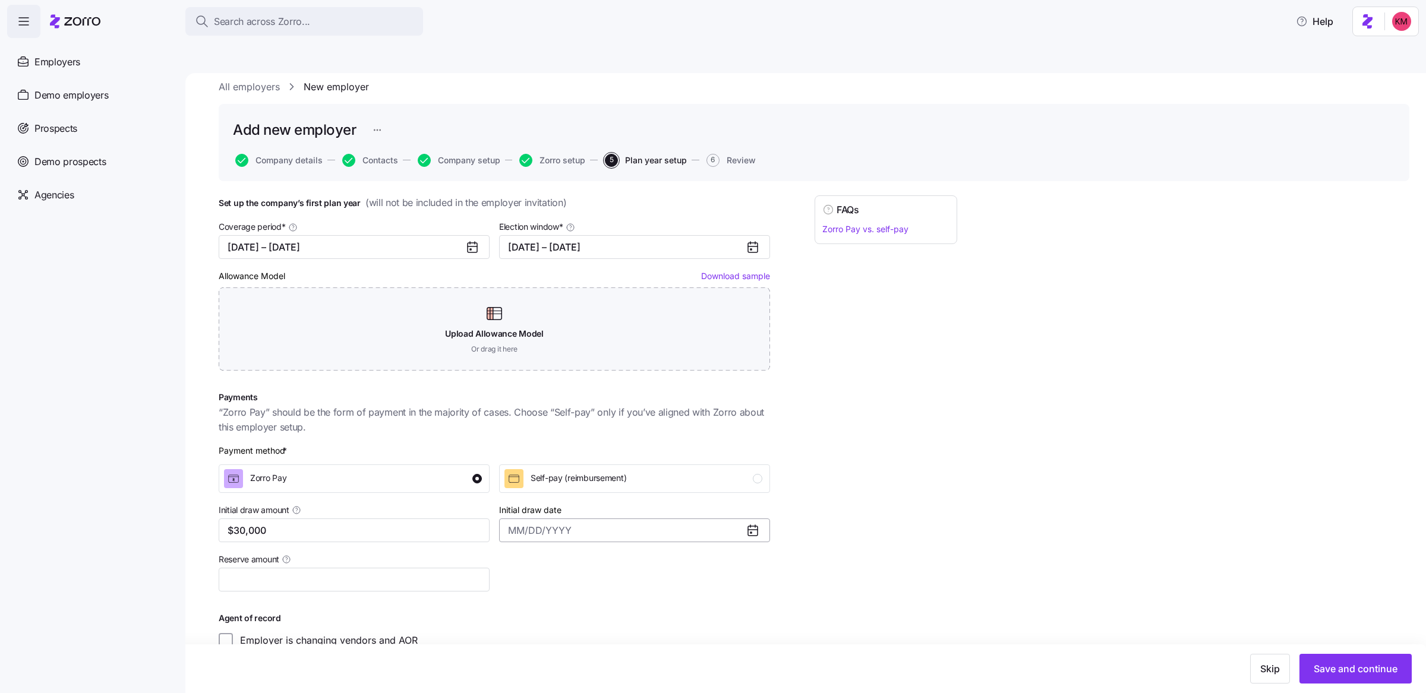
click at [748, 526] on icon at bounding box center [753, 531] width 10 height 10
click at [718, 519] on input "Initial draw date" at bounding box center [634, 531] width 271 height 24
click at [675, 308] on icon "button" at bounding box center [675, 313] width 11 height 11
click at [517, 313] on icon "button" at bounding box center [521, 313] width 11 height 11
click at [648, 441] on button "25" at bounding box center [649, 440] width 25 height 25
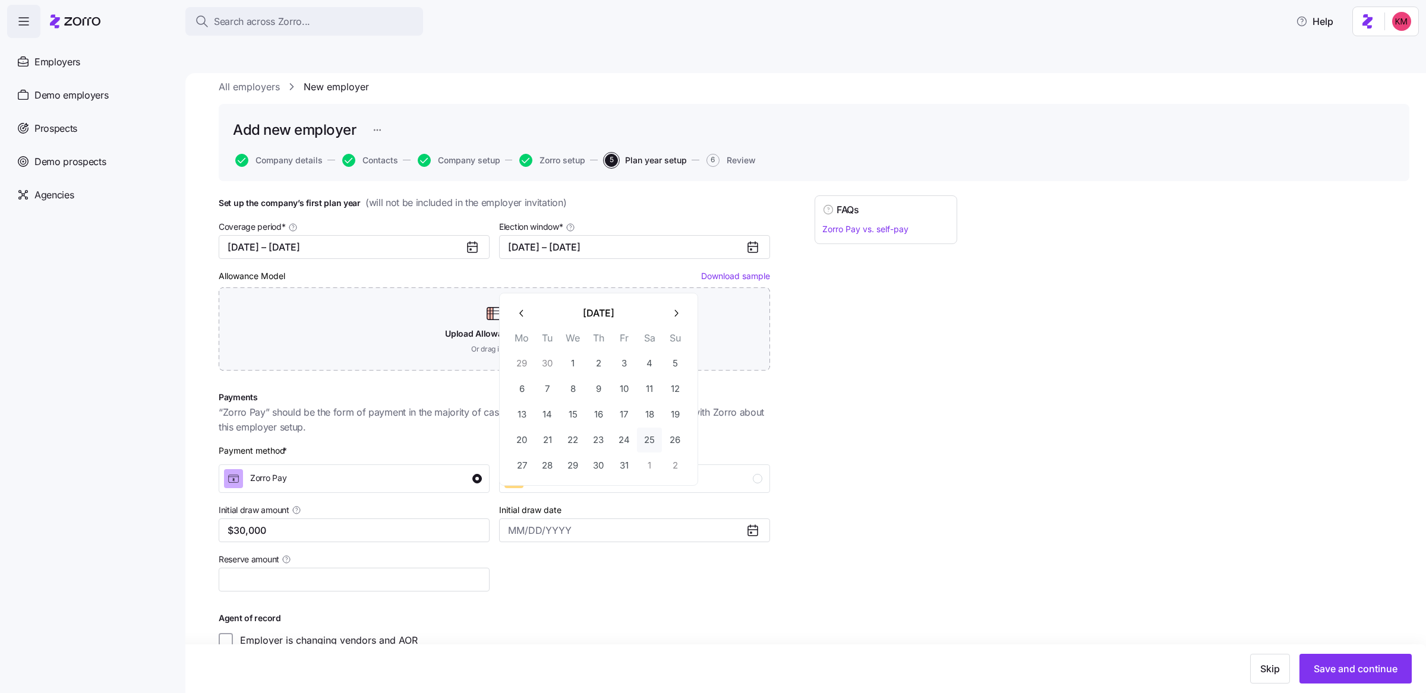
type input "October 25, 2025"
click at [372, 568] on input "Reserve amount" at bounding box center [354, 580] width 271 height 24
click at [253, 568] on input "$2,750" at bounding box center [354, 580] width 271 height 24
type input "$2,500"
drag, startPoint x: 1259, startPoint y: 612, endPoint x: 1313, endPoint y: 662, distance: 73.1
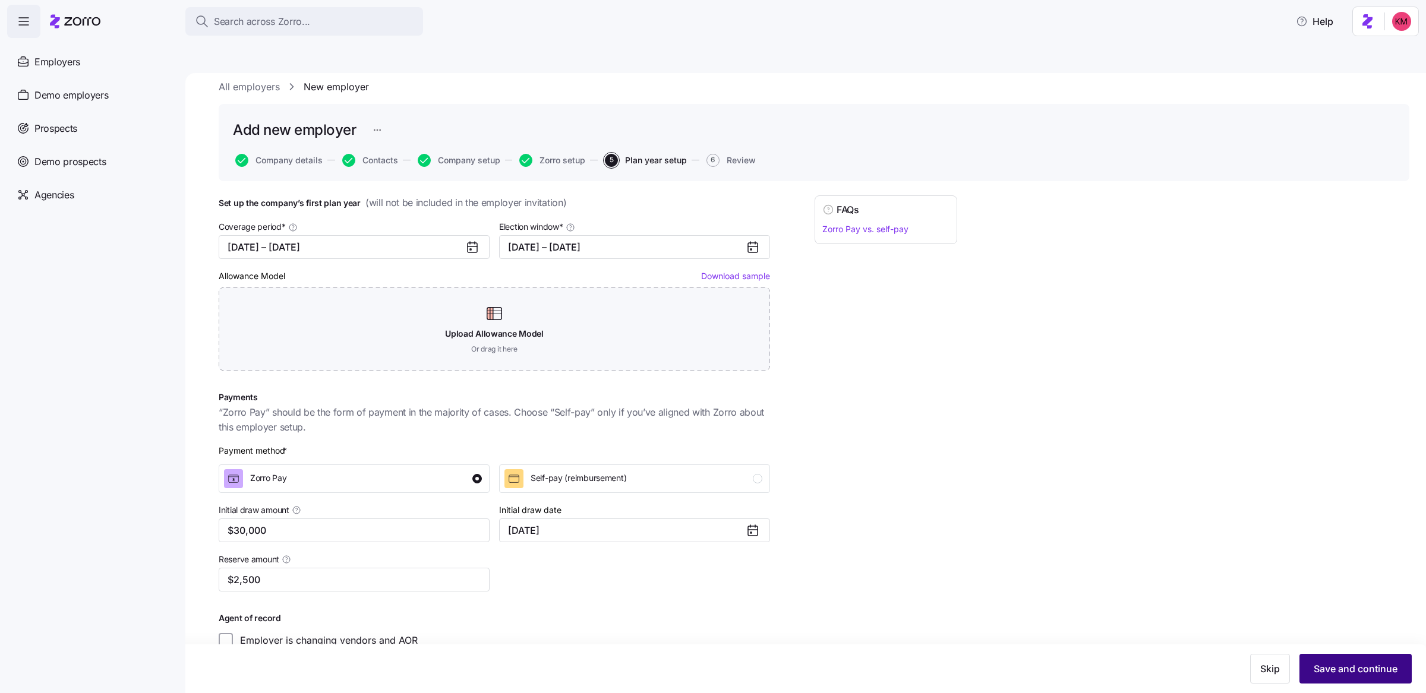
click at [1259, 612] on div "Set up the company’s first plan year ( will not be included in the employer inv…" at bounding box center [814, 451] width 1190 height 512
click at [1322, 666] on span "Save and continue" at bounding box center [1355, 669] width 84 height 14
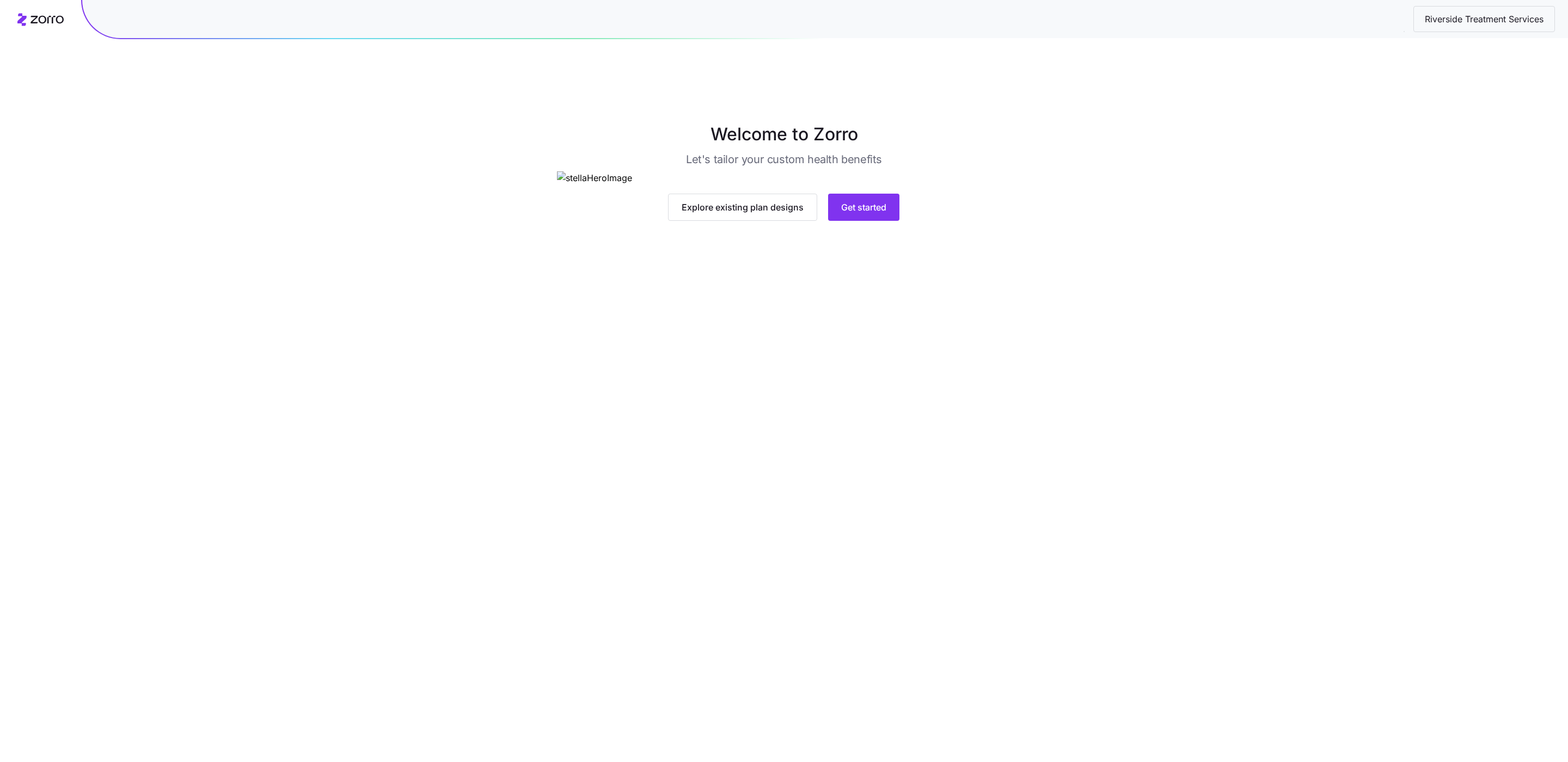
click at [911, 221] on div "Explore existing plan designs Get started" at bounding box center [784, 207] width 454 height 27
click at [881, 213] on span "Get started" at bounding box center [863, 207] width 45 height 13
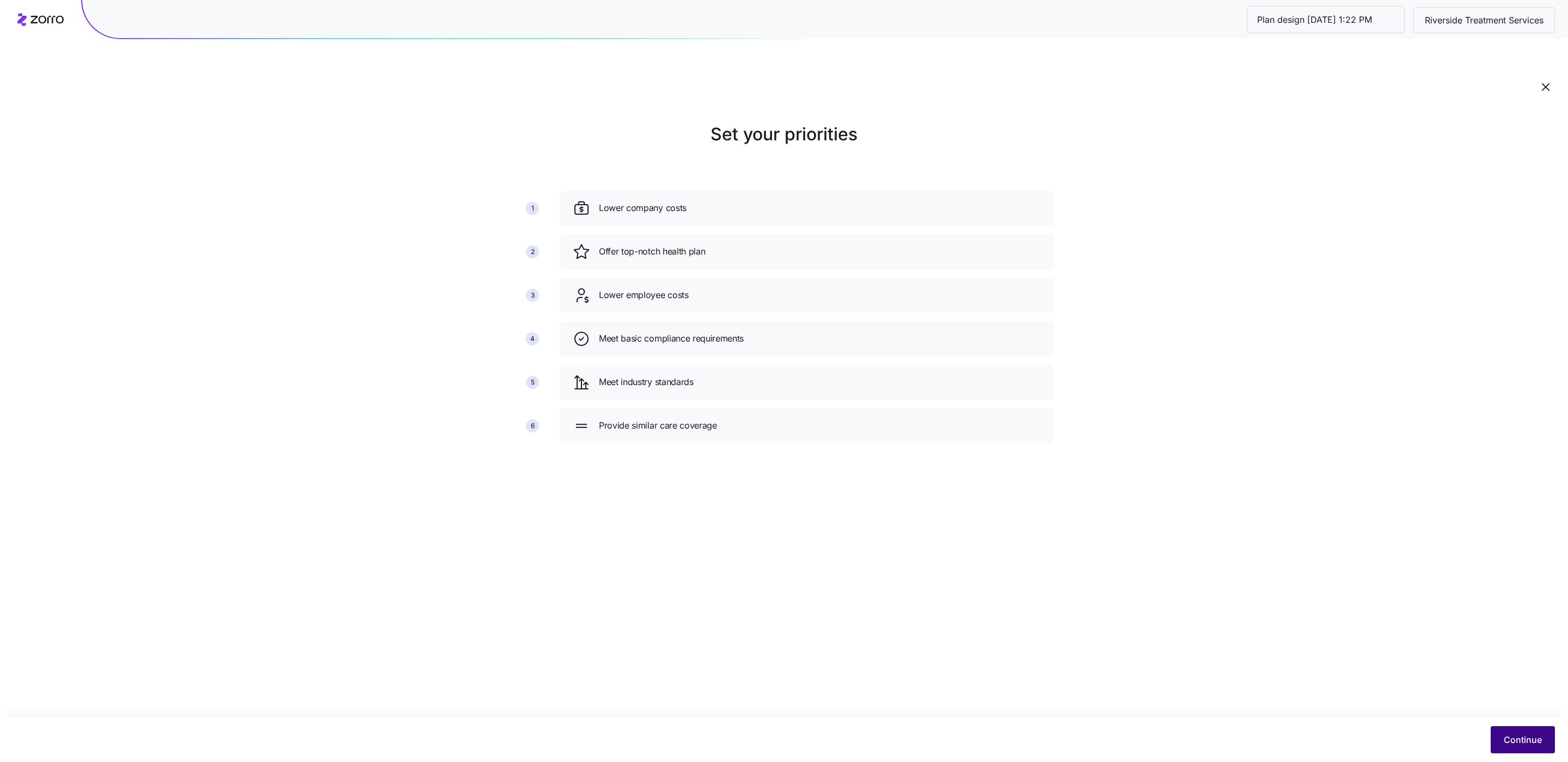
click at [1501, 732] on button "Continue" at bounding box center [1522, 740] width 64 height 27
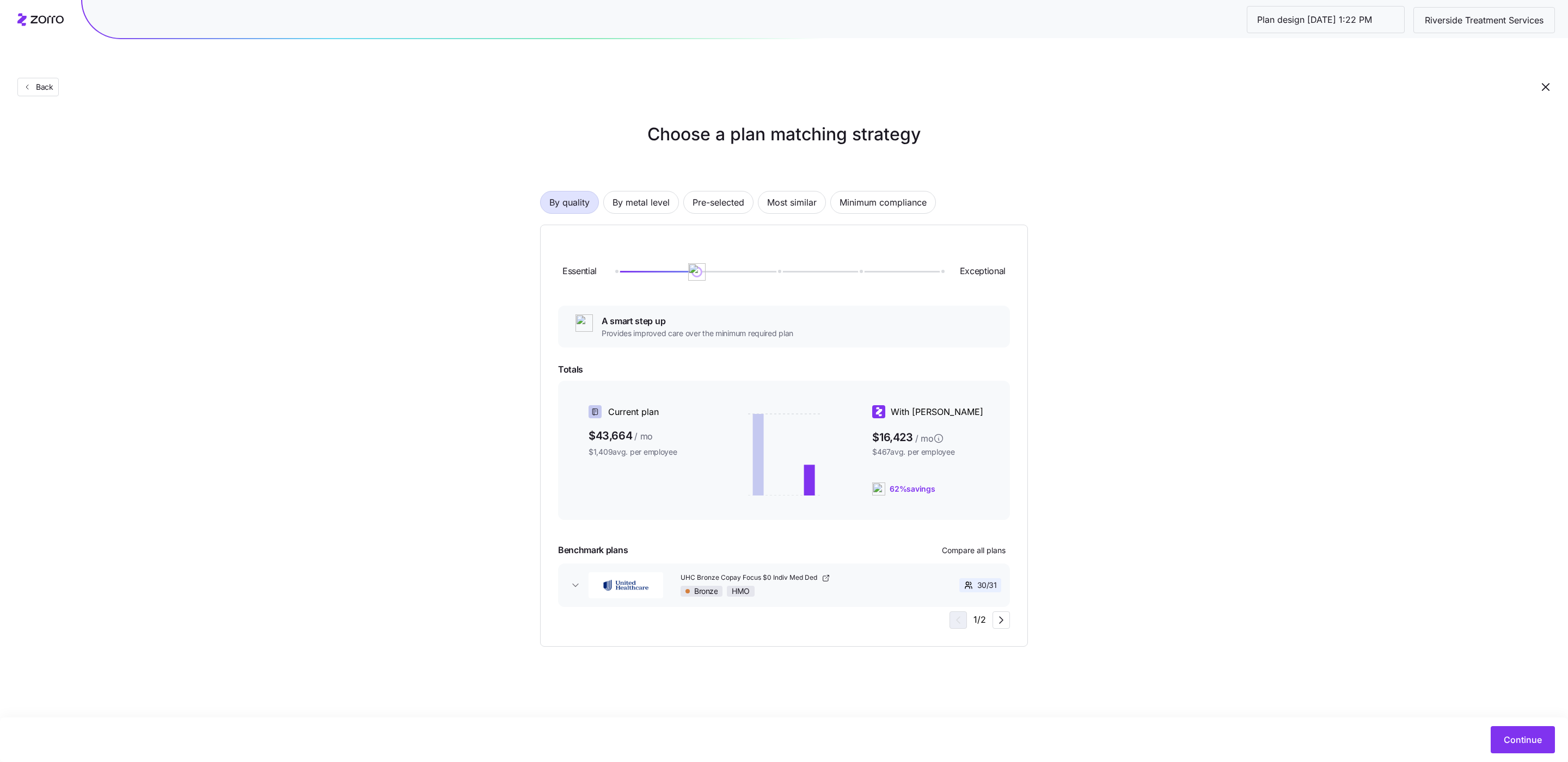
click at [1304, 591] on div "Choose a plan matching strategy By quality By metal level Pre-selected Most sim…" at bounding box center [784, 384] width 1568 height 526
click at [739, 191] on span "Pre-selected" at bounding box center [718, 202] width 51 height 22
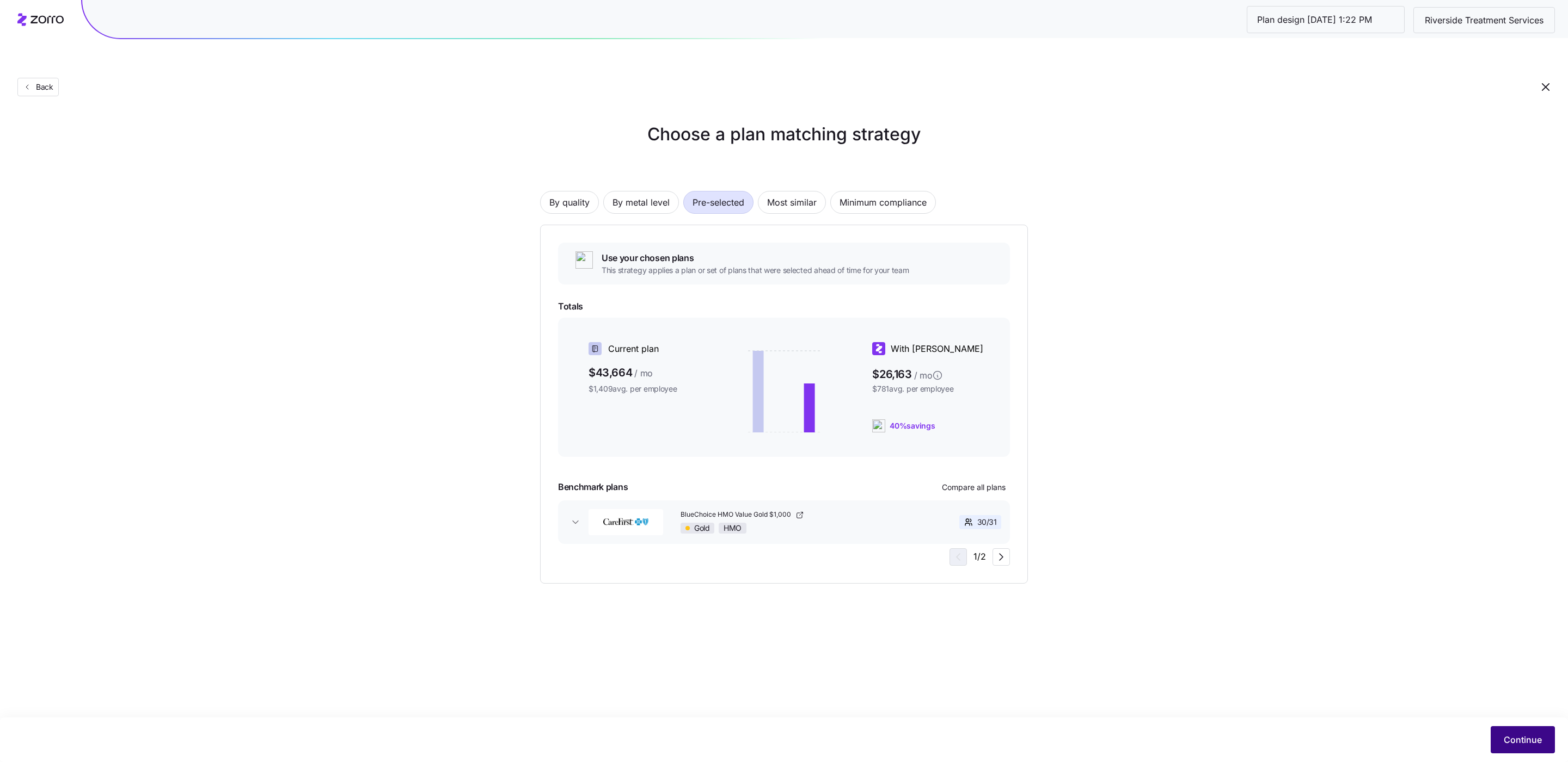
click at [1504, 736] on span "Continue" at bounding box center [1523, 740] width 38 height 13
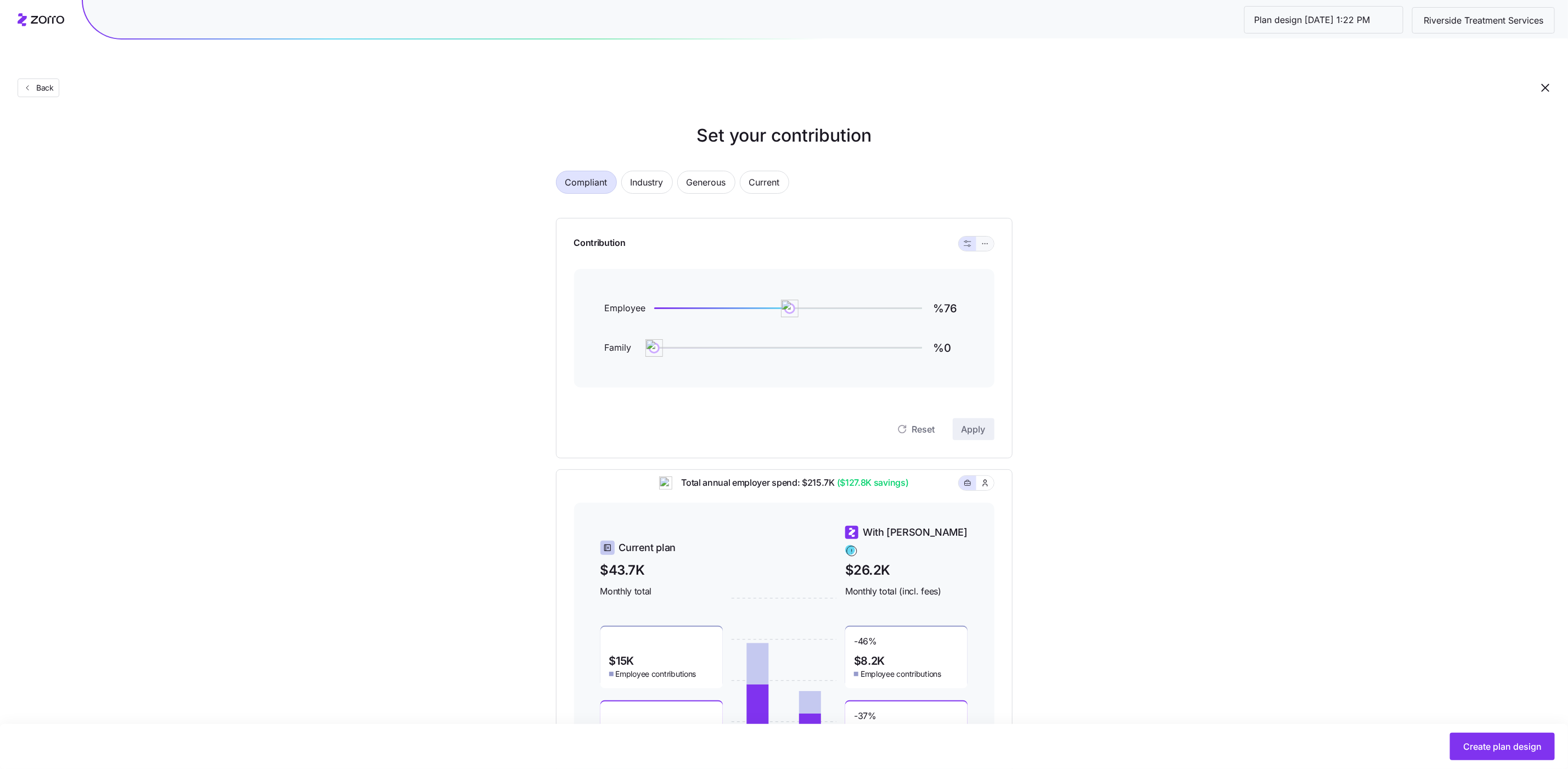
click at [986, 239] on span "button" at bounding box center [986, 244] width 9 height 9
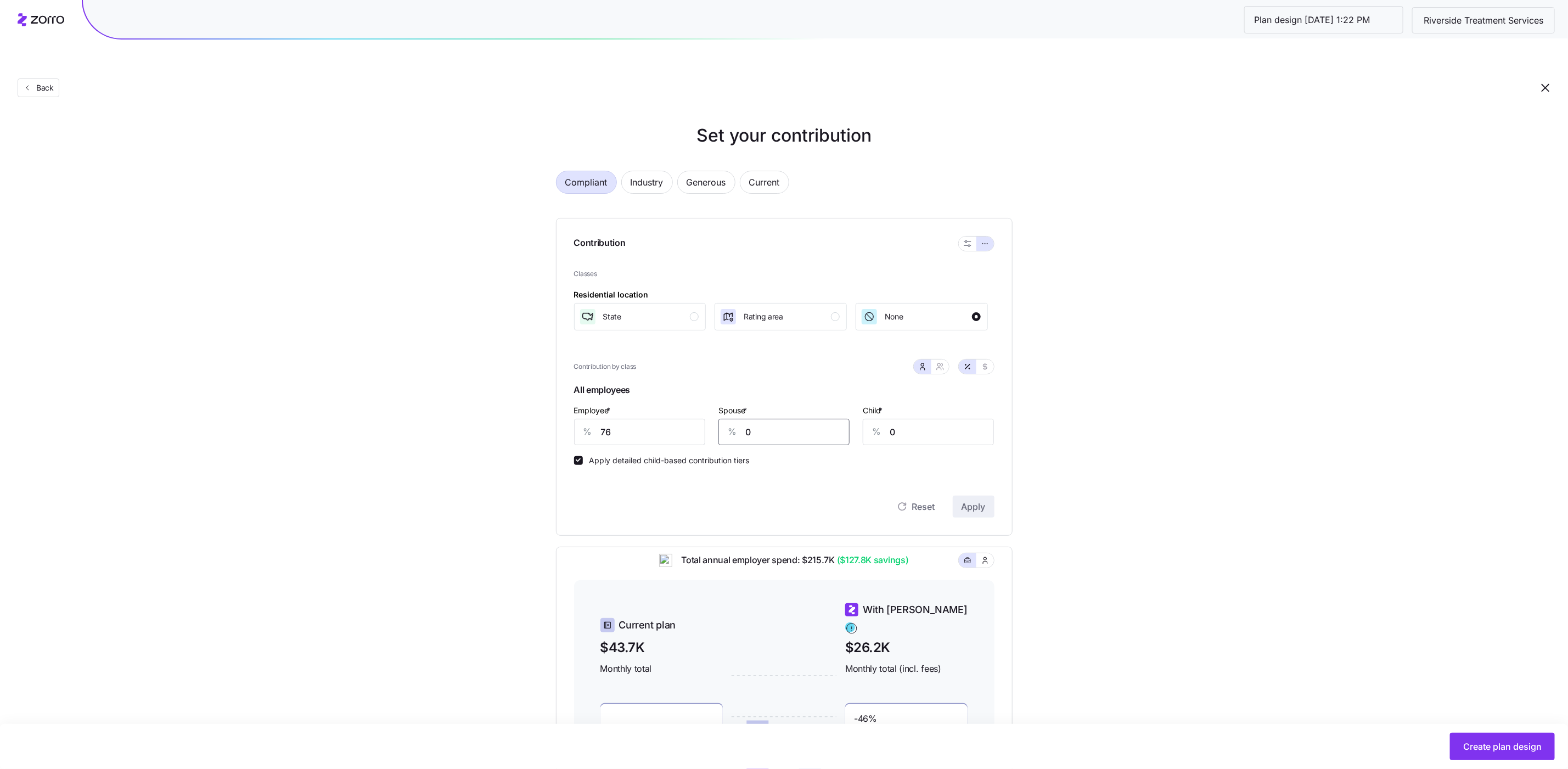
click at [760, 419] on input "0" at bounding box center [784, 432] width 131 height 27
type input "46"
click at [980, 500] on span "Apply" at bounding box center [974, 507] width 24 height 13
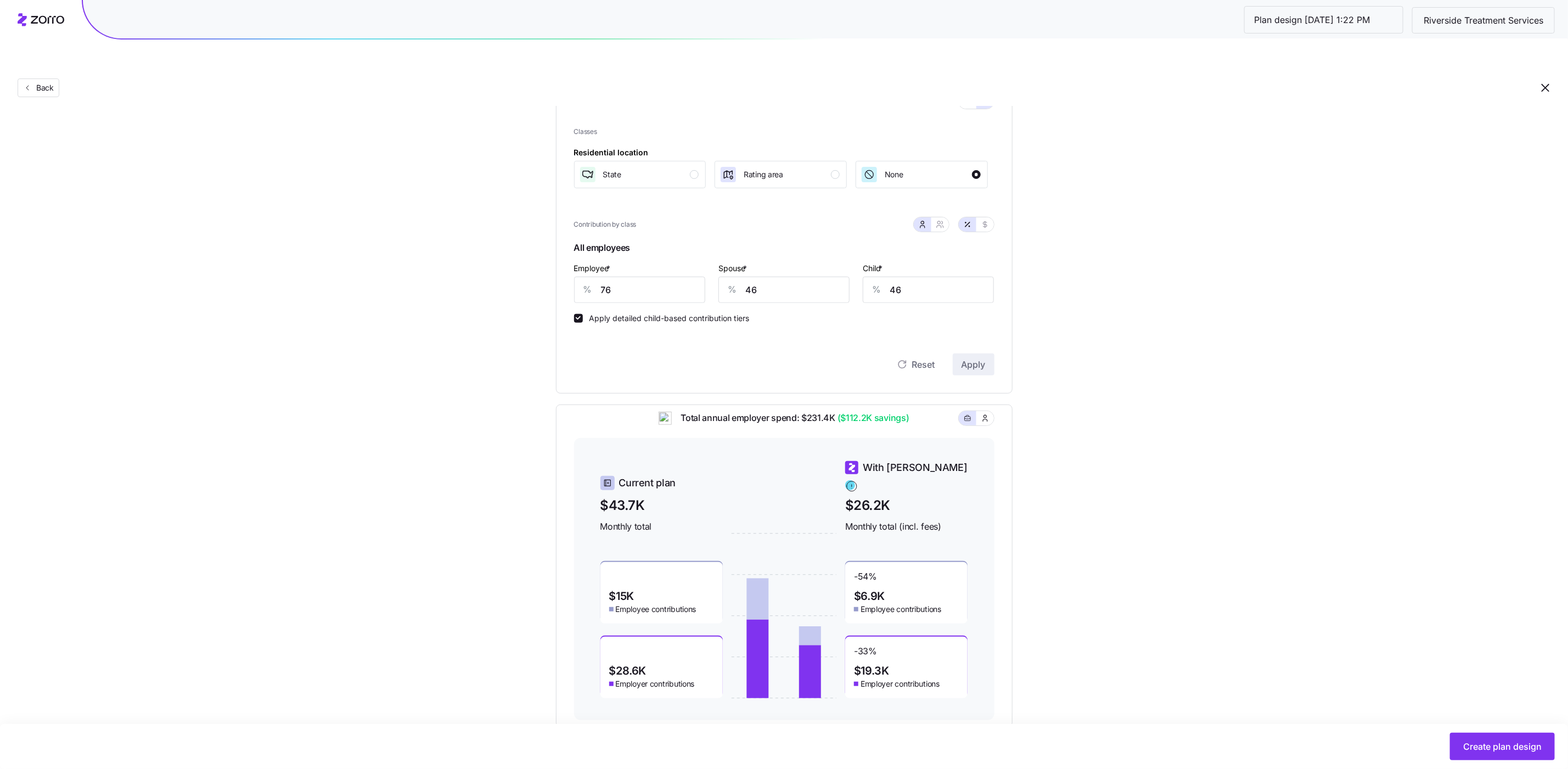
scroll to position [145, 0]
click at [1469, 747] on span "Create plan design" at bounding box center [1502, 747] width 79 height 13
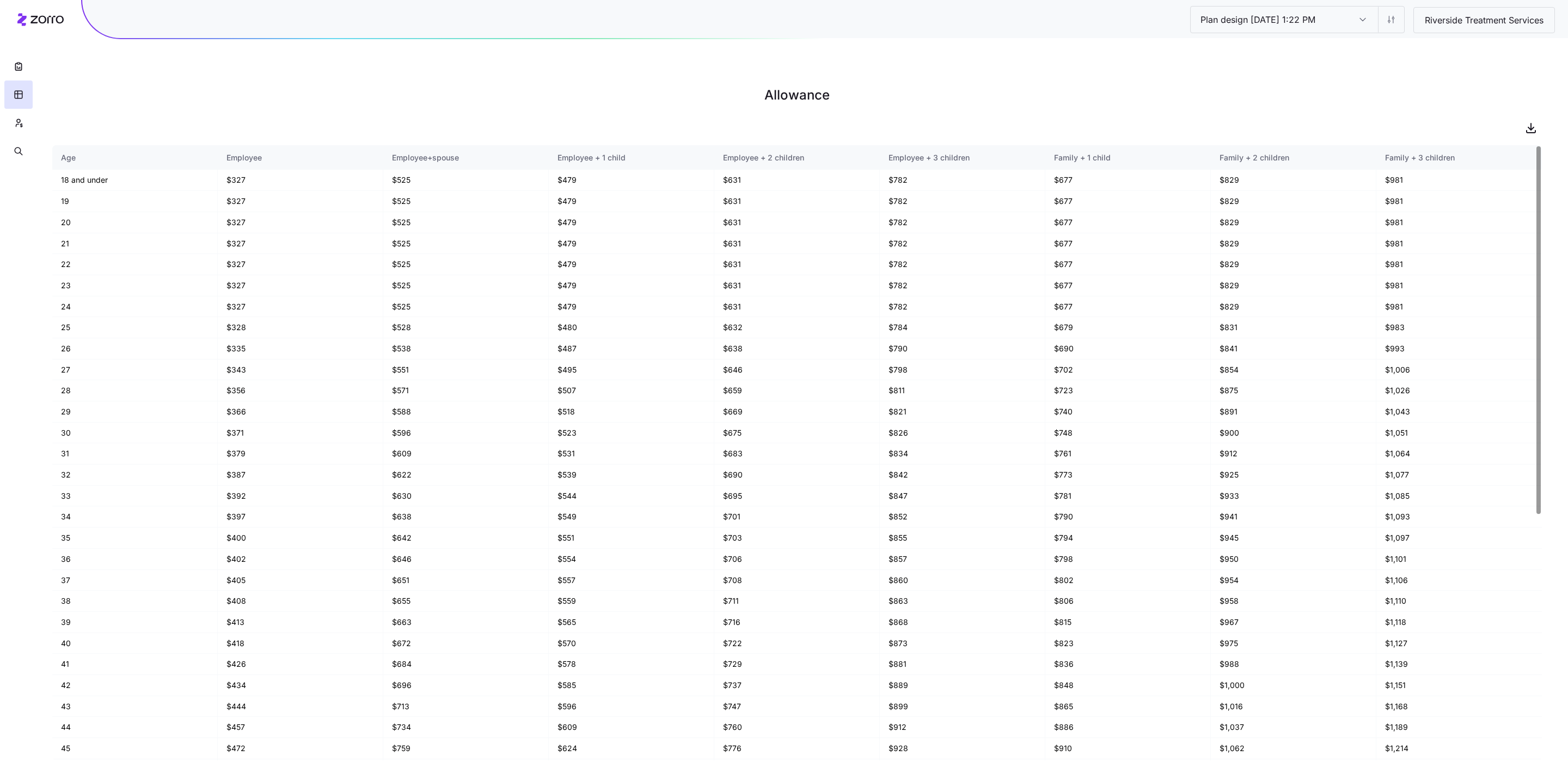
click at [1358, 21] on input "Plan design 10/06/2025 1:22 PM" at bounding box center [1362, 19] width 30 height 27
click at [1358, 21] on div "Plan design 10/06/2025 1:22 PM" at bounding box center [1362, 19] width 30 height 27
click at [1388, 117] on div at bounding box center [796, 128] width 1489 height 22
click at [1358, 20] on input "Plan design 10/06/2025 1:22 PM" at bounding box center [1362, 19] width 30 height 27
click at [1446, 82] on h1 "Allowance" at bounding box center [796, 95] width 1489 height 27
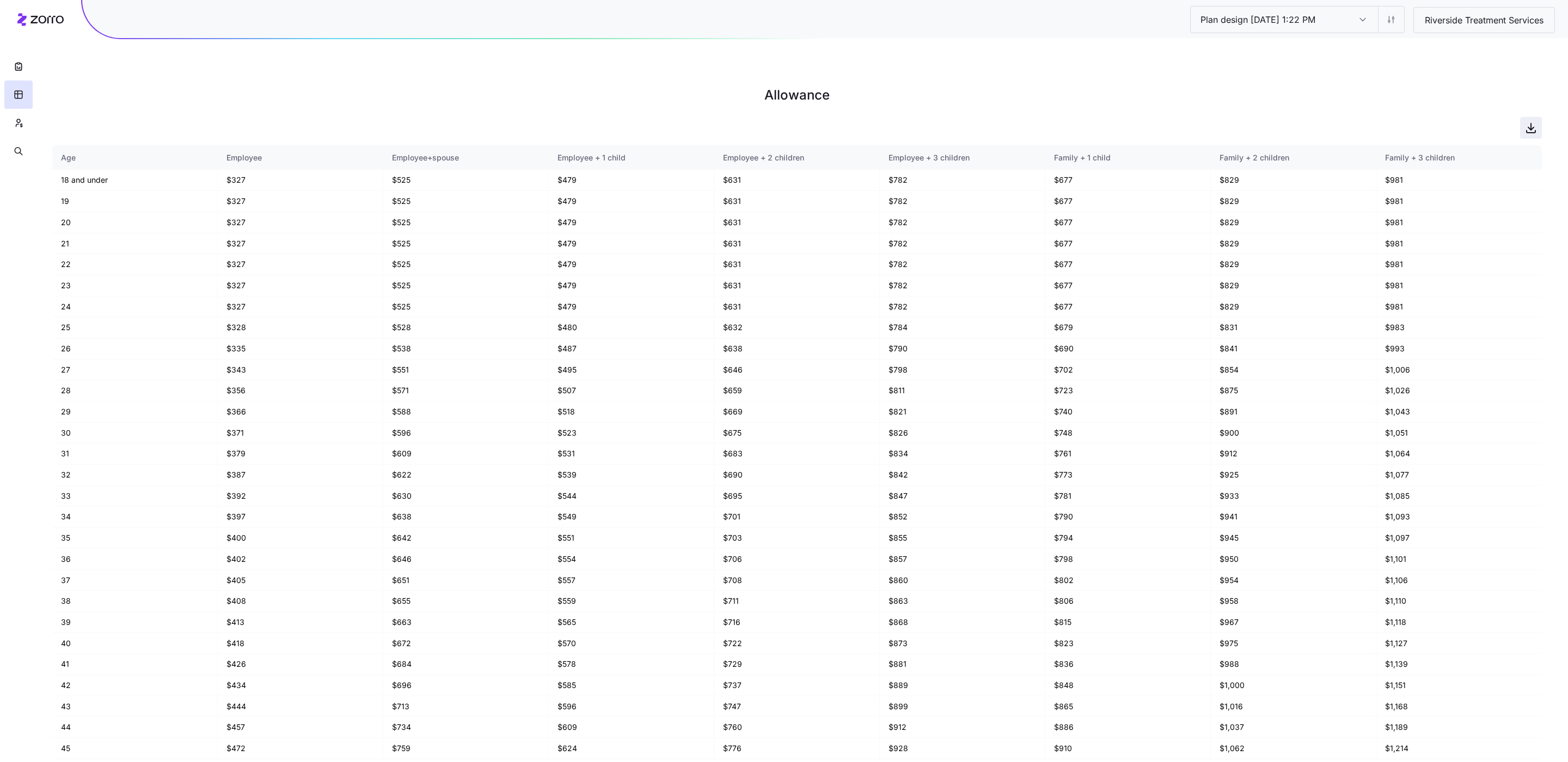
click at [1530, 124] on icon "button" at bounding box center [1530, 126] width 0 height 6
